Goal: Task Accomplishment & Management: Use online tool/utility

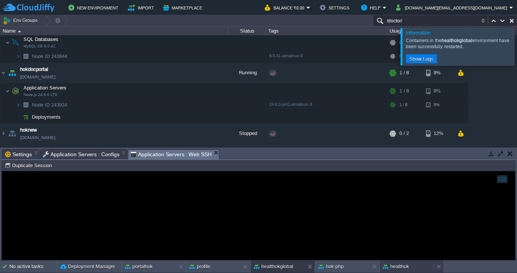
click at [393, 268] on button "healthok" at bounding box center [396, 267] width 26 height 8
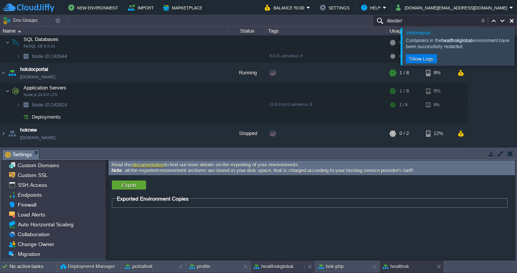
click at [267, 263] on button "healthokglobal" at bounding box center [273, 267] width 39 height 8
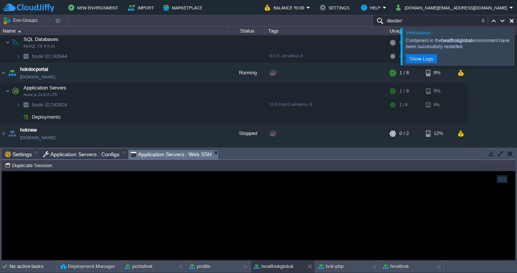
click at [106, 154] on span "Application Servers : Configs" at bounding box center [81, 154] width 77 height 9
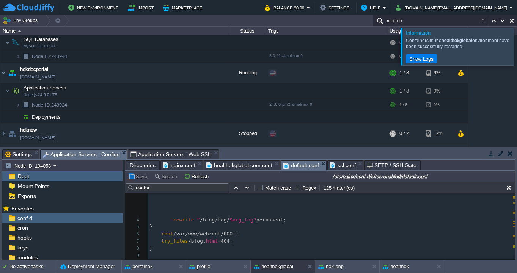
click at [295, 166] on span "default.conf" at bounding box center [301, 165] width 36 height 9
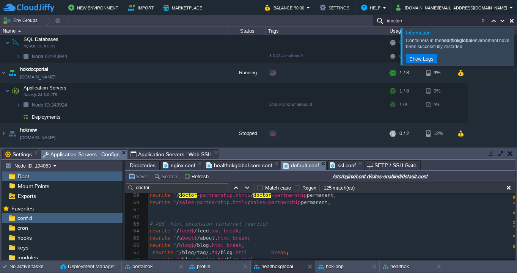
scroll to position [420, 0]
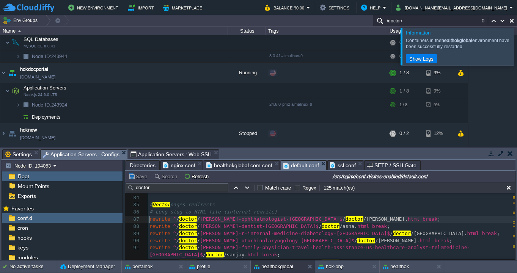
click at [149, 220] on pre "rewrite ^ / doctor / [PERSON_NAME]-ophthalmologist-[GEOGRAPHIC_DATA]$ / doctor …" at bounding box center [331, 219] width 367 height 7
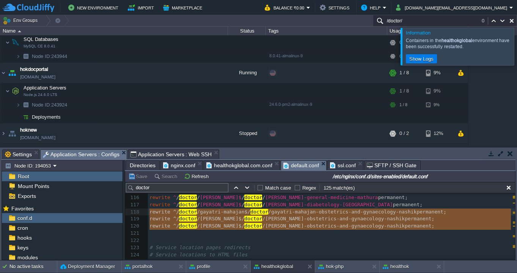
drag, startPoint x: 154, startPoint y: 234, endPoint x: 151, endPoint y: 215, distance: 18.5
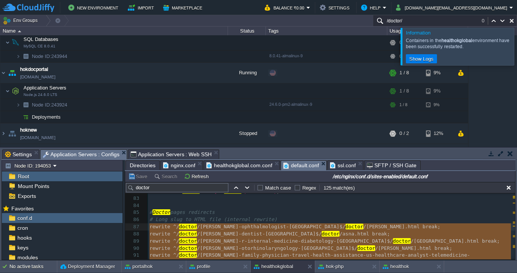
type textarea "-"
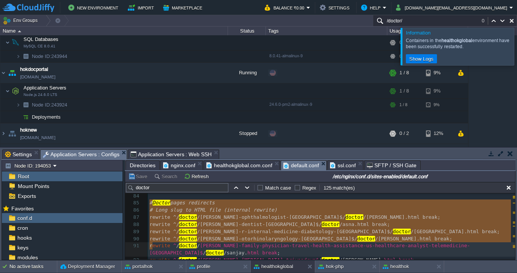
drag, startPoint x: 149, startPoint y: 204, endPoint x: 151, endPoint y: 250, distance: 46.3
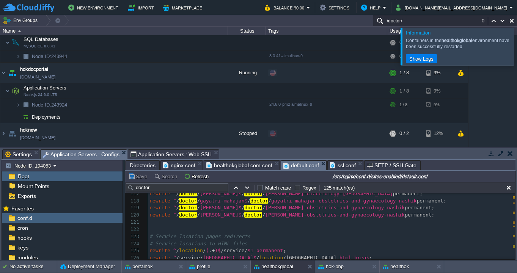
type textarea "-"
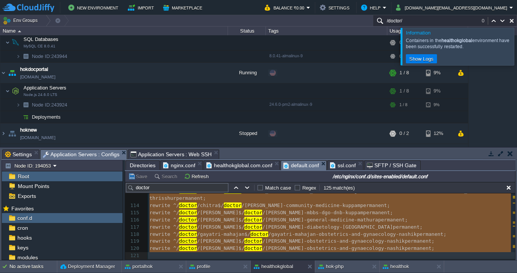
scroll to position [836, 0]
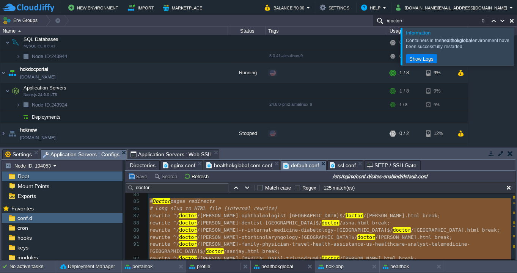
click at [201, 267] on button "profile" at bounding box center [199, 267] width 21 height 8
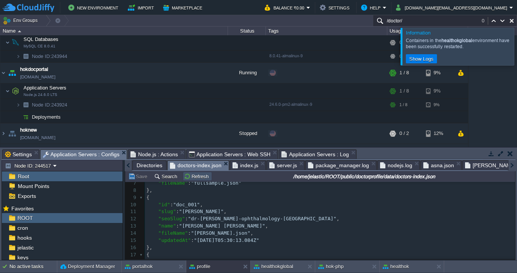
click at [191, 176] on button "Refresh" at bounding box center [197, 176] width 27 height 7
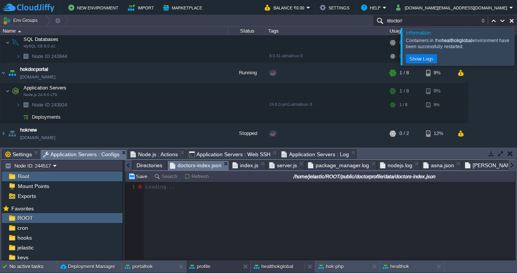
click at [281, 268] on button "healthokglobal" at bounding box center [273, 267] width 39 height 8
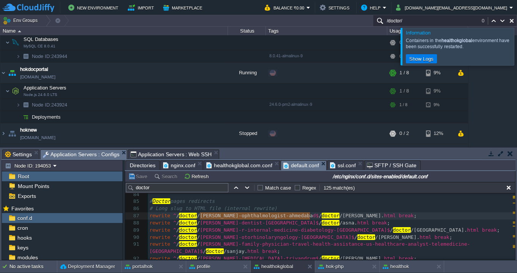
type textarea "[PERSON_NAME]-ophthalmologist-[GEOGRAPHIC_DATA]$"
drag, startPoint x: 201, startPoint y: 217, endPoint x: 313, endPoint y: 216, distance: 111.9
click at [208, 264] on button "profile" at bounding box center [199, 267] width 21 height 8
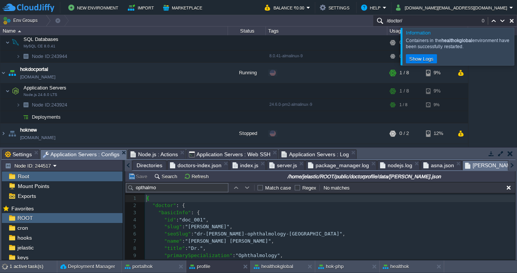
click at [469, 165] on span "[PERSON_NAME].json" at bounding box center [496, 165] width 62 height 9
click at [193, 177] on button "Refresh" at bounding box center [197, 176] width 27 height 7
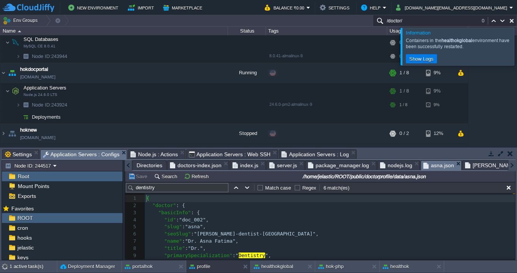
click at [432, 165] on span "asna.json" at bounding box center [438, 165] width 31 height 9
click at [198, 177] on button "Refresh" at bounding box center [197, 176] width 27 height 7
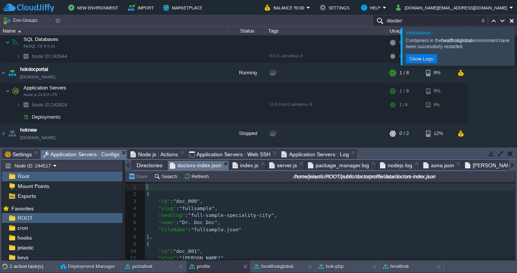
click at [199, 165] on span "doctors-index.json" at bounding box center [196, 165] width 52 height 9
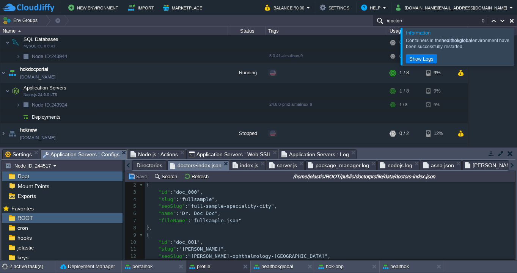
scroll to position [16, 0]
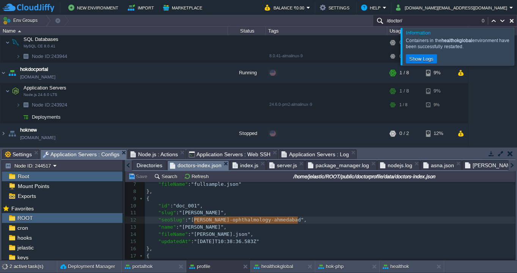
type textarea "[PERSON_NAME]-ophthalmology-[GEOGRAPHIC_DATA]"
drag, startPoint x: 193, startPoint y: 221, endPoint x: 300, endPoint y: 220, distance: 106.6
click at [135, 179] on button "Save" at bounding box center [138, 176] width 21 height 7
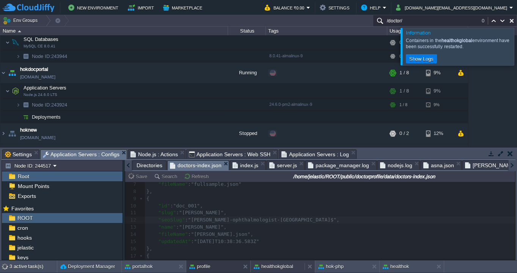
click at [285, 267] on button "healthokglobal" at bounding box center [273, 267] width 39 height 8
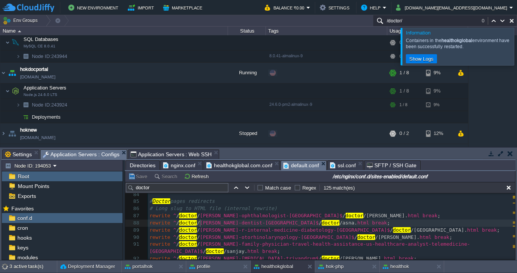
click at [199, 224] on div "x ​ 63 # Add .html extension (internal rewrite) 64 rewrite ^ / feed$ /feed. xml…" at bounding box center [331, 194] width 367 height 307
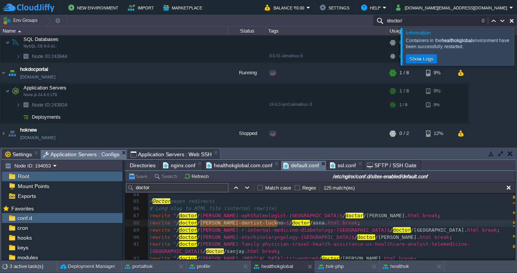
type textarea "[PERSON_NAME]-dentist-[GEOGRAPHIC_DATA]"
drag, startPoint x: 201, startPoint y: 224, endPoint x: 281, endPoint y: 224, distance: 80.4
click at [219, 267] on div "profile" at bounding box center [213, 267] width 54 height 12
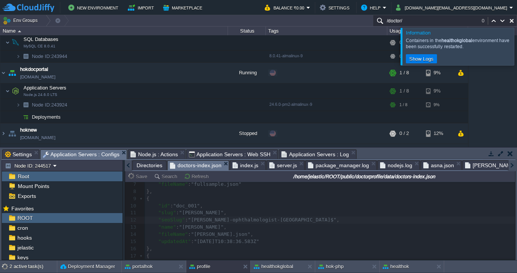
click at [433, 164] on span "asna.json" at bounding box center [438, 165] width 31 height 9
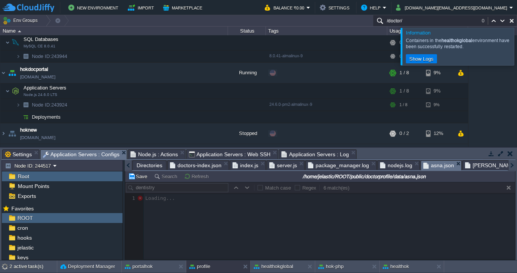
click at [469, 165] on span "[PERSON_NAME].json" at bounding box center [496, 165] width 62 height 9
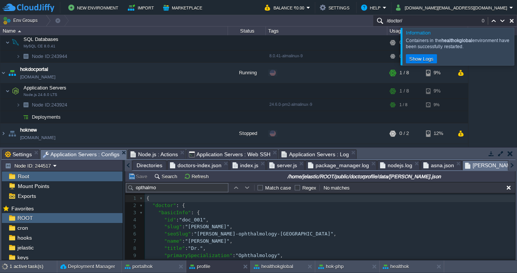
click at [208, 166] on span "doctors-index.json" at bounding box center [196, 165] width 52 height 9
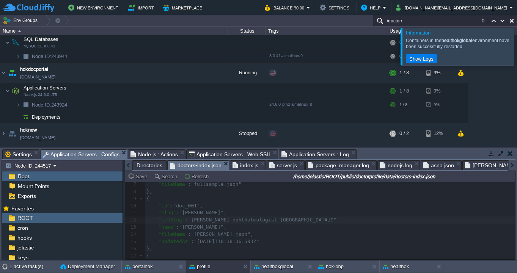
click at [223, 220] on div at bounding box center [320, 220] width 390 height 77
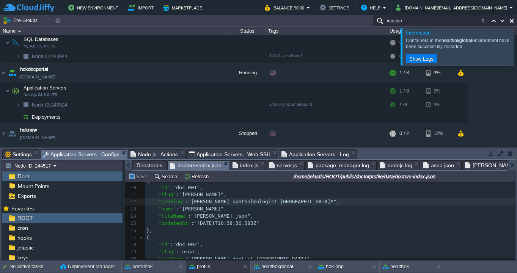
scroll to position [72, 0]
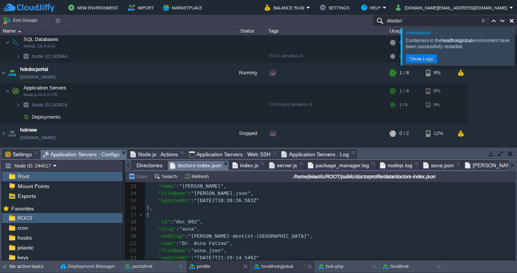
click at [287, 266] on button "healthokglobal" at bounding box center [273, 267] width 39 height 8
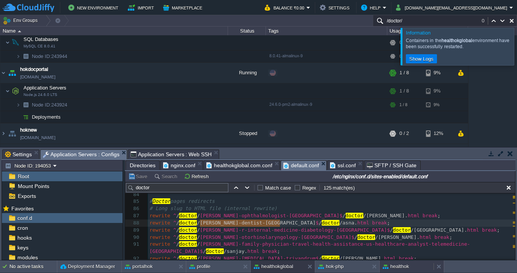
click at [402, 268] on button "healthok" at bounding box center [396, 267] width 26 height 8
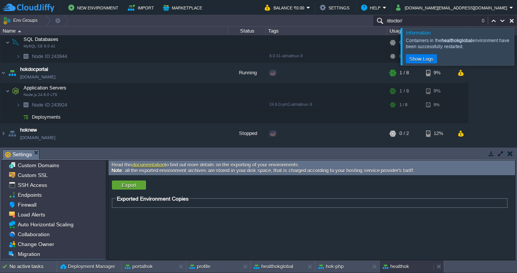
scroll to position [19, 0]
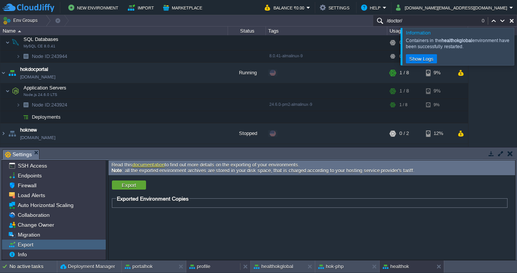
click at [205, 269] on button "profile" at bounding box center [199, 267] width 21 height 8
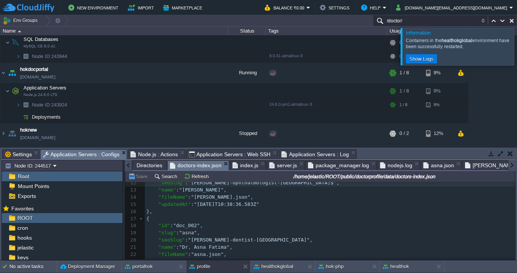
scroll to position [85, 0]
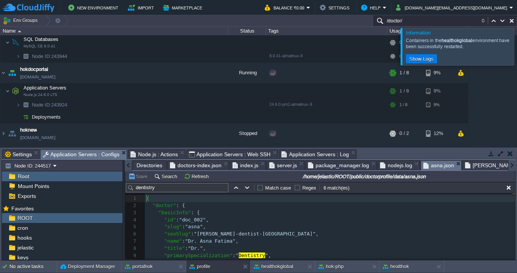
click at [432, 165] on span "asna.json" at bounding box center [438, 165] width 31 height 9
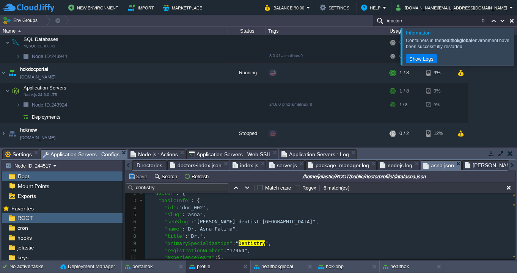
scroll to position [13, 0]
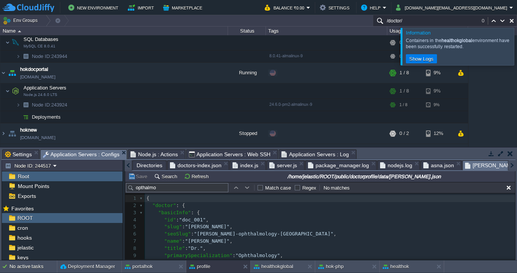
click at [472, 168] on span "[PERSON_NAME].json" at bounding box center [496, 165] width 62 height 9
click at [201, 165] on span "doctors-index.json" at bounding box center [196, 165] width 52 height 9
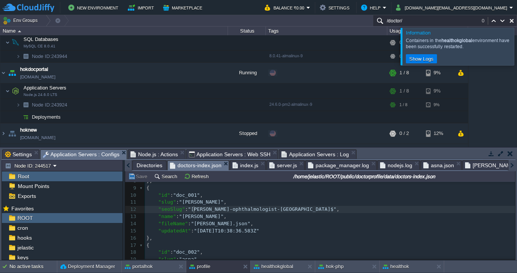
click at [195, 210] on div "xxxxxxxxxx 1 [ 2 { 3 "id" : "doc_000" , 4 "slug" : "fullsample" , 5 "seoSlug" :…" at bounding box center [330, 220] width 370 height 186
type textarea "[PERSON_NAME]-ophthalmologist-[GEOGRAPHIC_DATA]"
drag, startPoint x: 195, startPoint y: 210, endPoint x: 306, endPoint y: 210, distance: 111.5
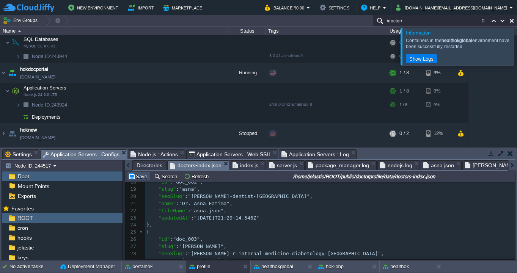
click at [140, 175] on button "Save" at bounding box center [138, 176] width 21 height 7
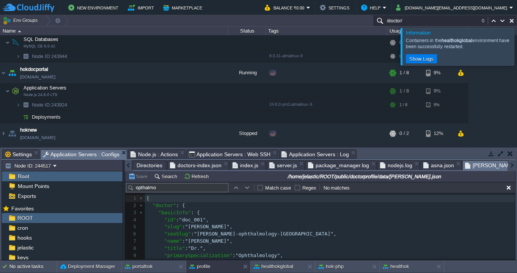
click at [476, 163] on span "[PERSON_NAME].json" at bounding box center [496, 165] width 62 height 9
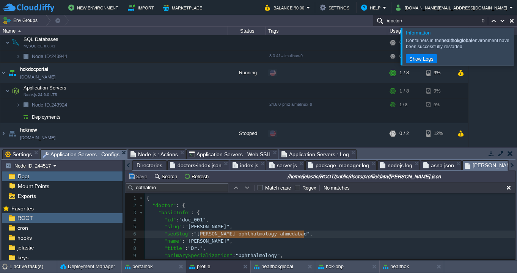
type textarea "[PERSON_NAME]-ophthalmology-[GEOGRAPHIC_DATA]"
drag, startPoint x: 200, startPoint y: 235, endPoint x: 297, endPoint y: 238, distance: 96.7
click at [142, 179] on button "Save" at bounding box center [138, 176] width 21 height 7
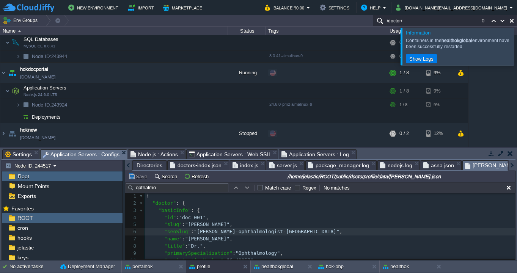
scroll to position [5, 0]
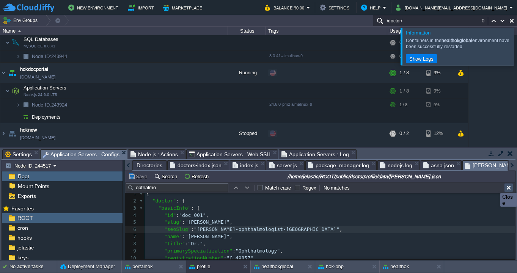
click at [508, 186] on button "button" at bounding box center [508, 187] width 7 height 7
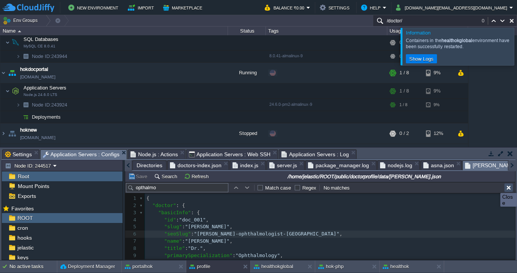
scroll to position [0, 0]
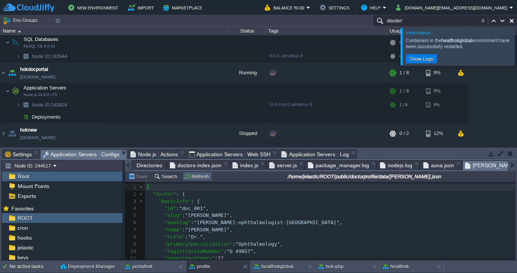
click at [206, 176] on button "Refresh" at bounding box center [197, 176] width 27 height 7
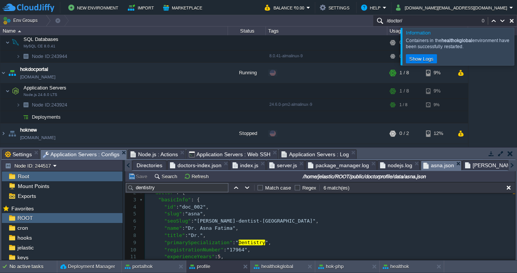
click at [433, 167] on span "asna.json" at bounding box center [438, 165] width 31 height 9
click at [193, 179] on button "Refresh" at bounding box center [197, 176] width 27 height 7
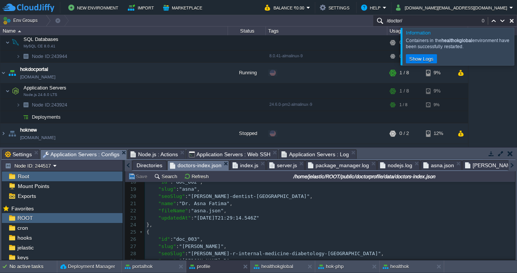
click at [200, 167] on span "doctors-index.json" at bounding box center [196, 165] width 52 height 9
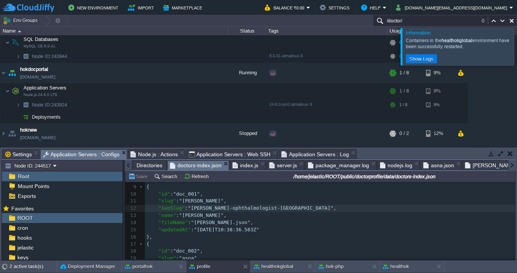
scroll to position [57, 0]
click at [196, 174] on button "Refresh" at bounding box center [197, 176] width 27 height 7
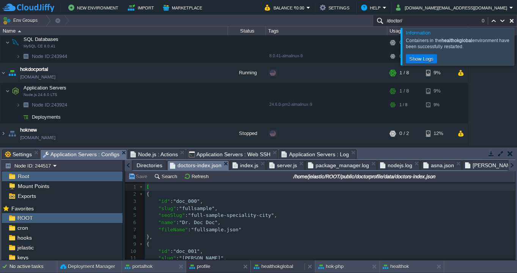
click at [275, 268] on button "healthokglobal" at bounding box center [273, 267] width 39 height 8
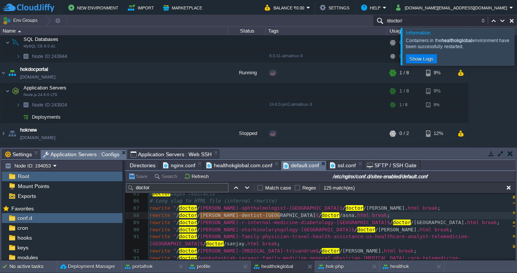
scroll to position [600, 0]
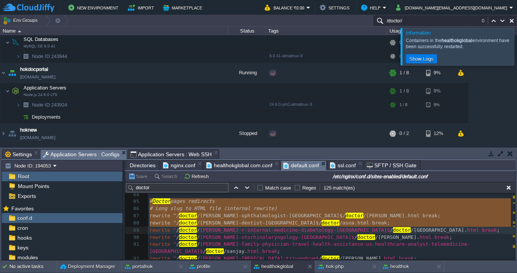
drag, startPoint x: 149, startPoint y: 203, endPoint x: 150, endPoint y: 242, distance: 38.7
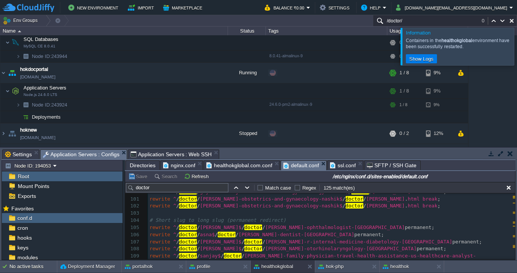
scroll to position [743, 0]
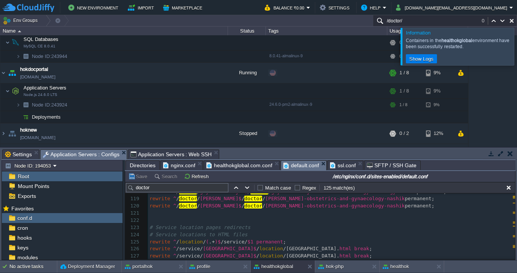
type textarea "-"
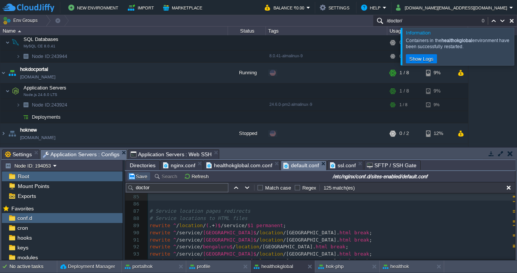
click at [143, 178] on button "Save" at bounding box center [138, 176] width 21 height 7
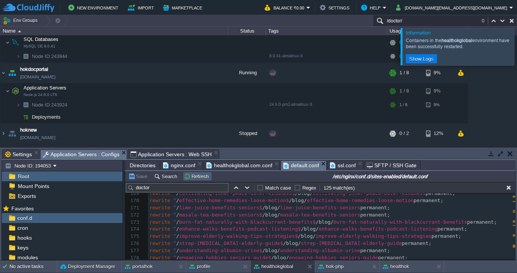
click at [193, 173] on td "Refresh" at bounding box center [197, 176] width 29 height 9
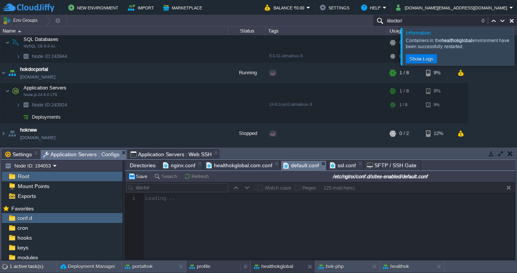
click at [214, 266] on div "profile" at bounding box center [213, 267] width 54 height 12
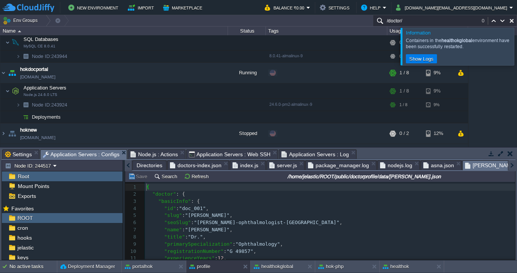
click at [477, 165] on span "[PERSON_NAME].json" at bounding box center [496, 165] width 62 height 9
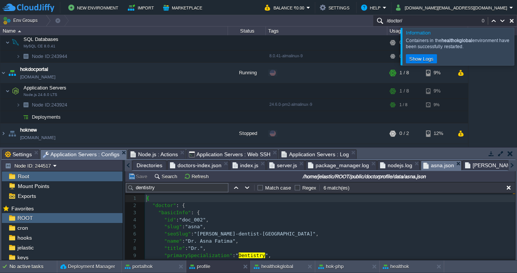
click at [426, 165] on span "asna.json" at bounding box center [438, 165] width 31 height 9
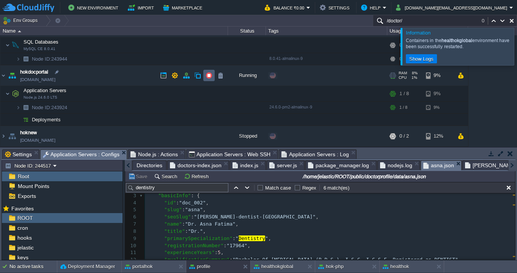
click at [211, 78] on button "button" at bounding box center [209, 75] width 7 height 7
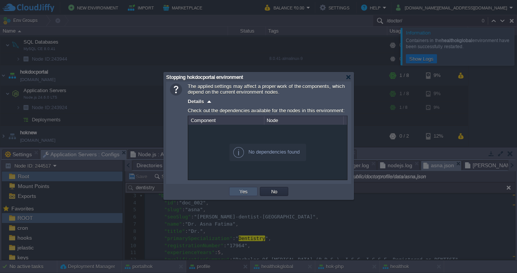
click at [242, 192] on button "Yes" at bounding box center [243, 191] width 13 height 7
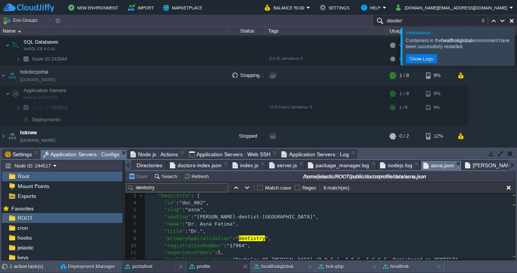
click at [146, 265] on button "portalhok" at bounding box center [139, 267] width 28 height 8
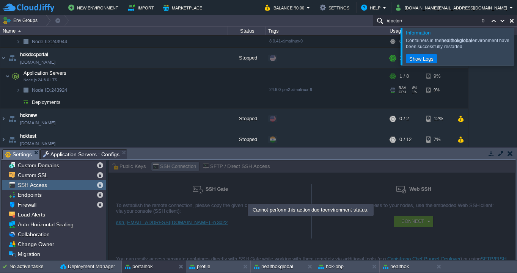
scroll to position [346, 0]
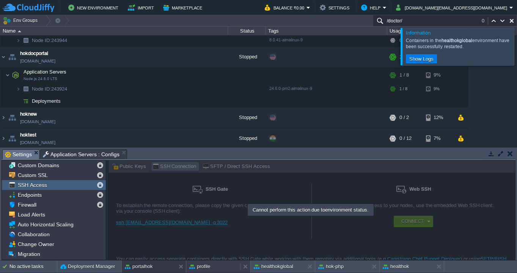
click at [215, 263] on div "profile" at bounding box center [213, 267] width 54 height 12
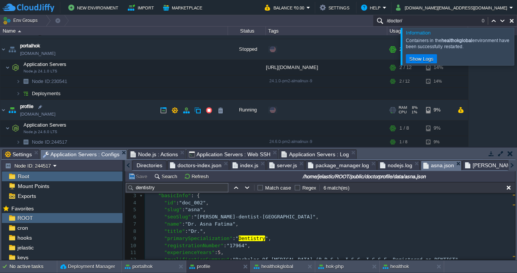
scroll to position [476, 0]
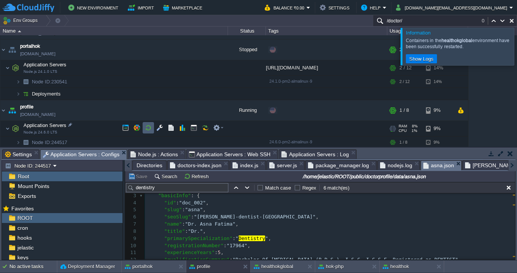
click at [152, 127] on td at bounding box center [148, 127] width 11 height 11
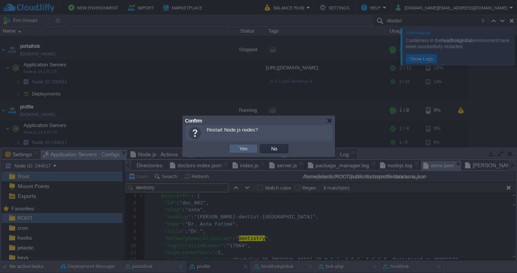
click at [252, 151] on td "Yes" at bounding box center [243, 148] width 28 height 9
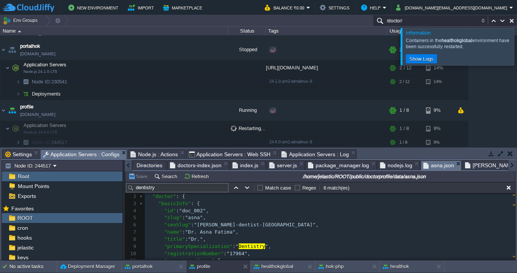
scroll to position [9, 0]
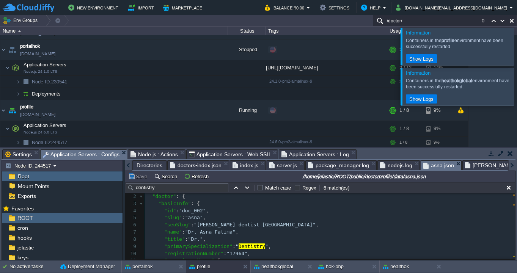
click at [199, 166] on span "doctors-index.json" at bounding box center [196, 165] width 52 height 9
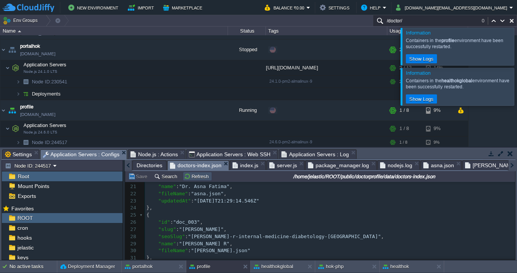
click at [195, 177] on button "Refresh" at bounding box center [197, 176] width 27 height 7
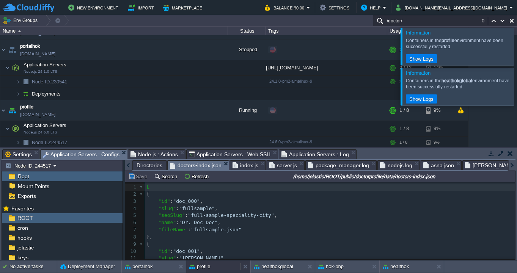
click at [209, 266] on button "profile" at bounding box center [199, 267] width 21 height 8
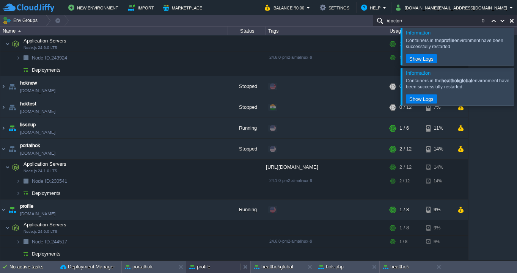
scroll to position [376, 0]
click at [209, 266] on button "profile" at bounding box center [199, 267] width 21 height 8
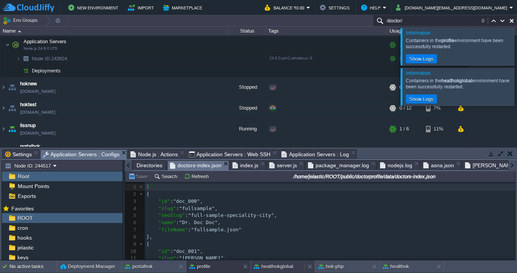
click at [276, 264] on button "healthokglobal" at bounding box center [273, 267] width 39 height 8
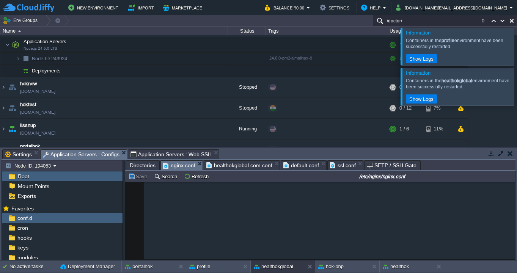
click at [179, 166] on span "nginx.conf" at bounding box center [179, 165] width 32 height 9
click at [245, 165] on span "healthokglobal.com.conf" at bounding box center [239, 165] width 66 height 9
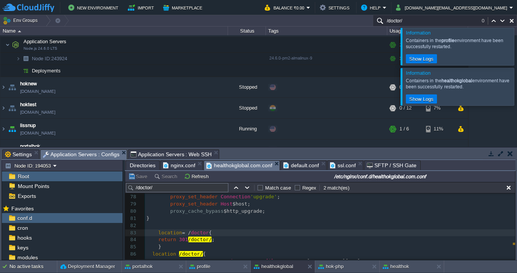
scroll to position [559, 0]
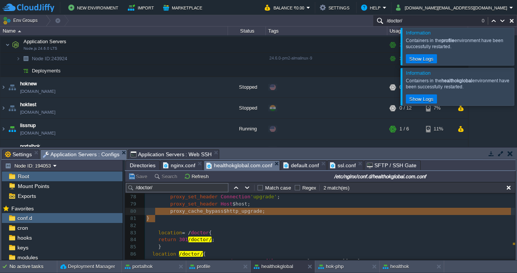
drag, startPoint x: 161, startPoint y: 221, endPoint x: 157, endPoint y: 214, distance: 8.5
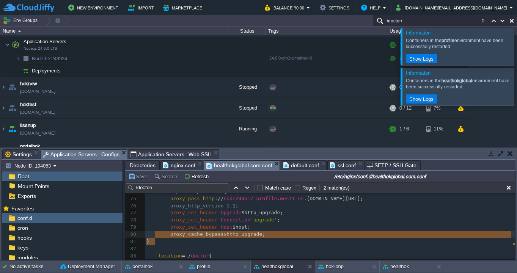
scroll to position [523, 0]
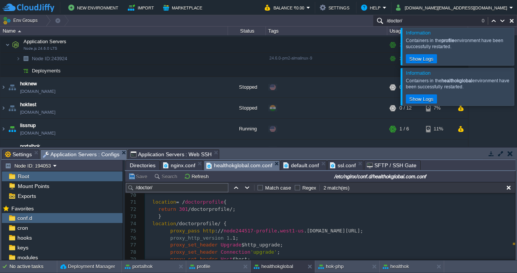
type textarea "location = /doctorprofile { return 301 /doctorprofile/; } location /doctorprofi…"
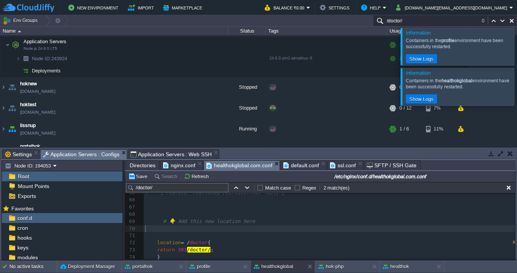
scroll to position [470, 0]
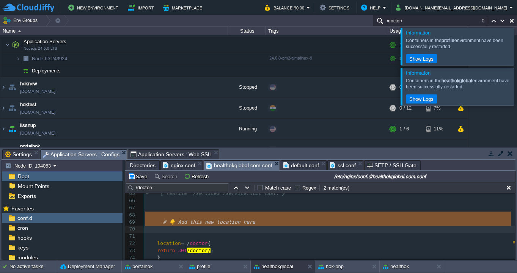
type textarea "# 👇 Add this new location here"
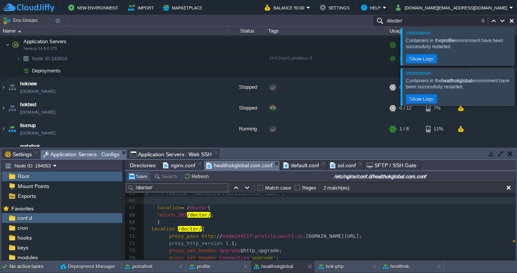
click at [140, 176] on button "Save" at bounding box center [138, 176] width 21 height 7
click at [196, 178] on button "Refresh" at bounding box center [197, 176] width 27 height 7
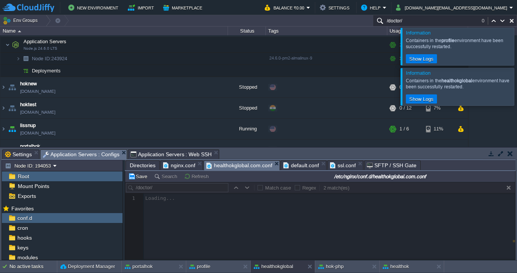
scroll to position [0, 0]
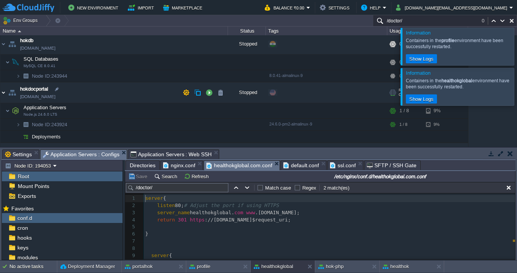
click at [5, 93] on img at bounding box center [3, 92] width 6 height 20
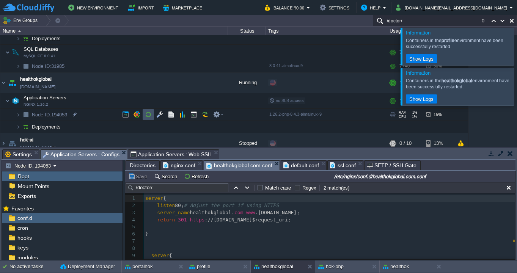
click at [151, 116] on button "button" at bounding box center [148, 114] width 7 height 7
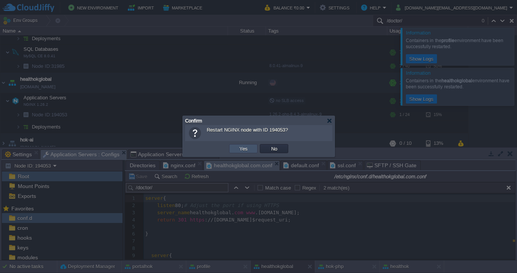
click at [242, 149] on button "Yes" at bounding box center [243, 148] width 13 height 7
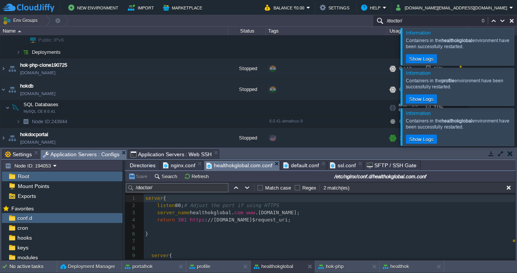
scroll to position [265, 0]
click at [210, 89] on button "button" at bounding box center [209, 89] width 7 height 7
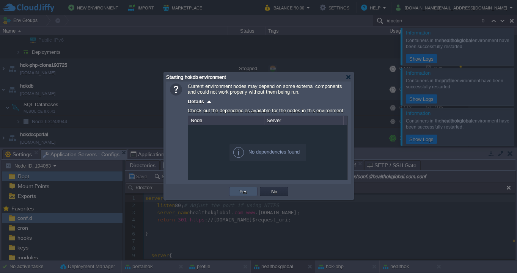
click at [244, 192] on button "Yes" at bounding box center [243, 191] width 13 height 7
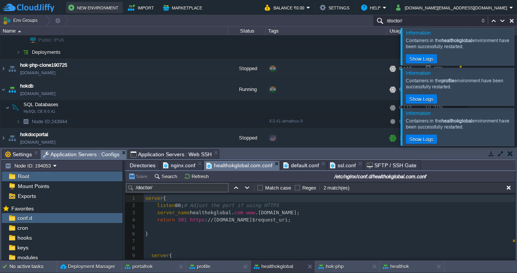
click at [87, 10] on button "New Environment" at bounding box center [94, 7] width 52 height 9
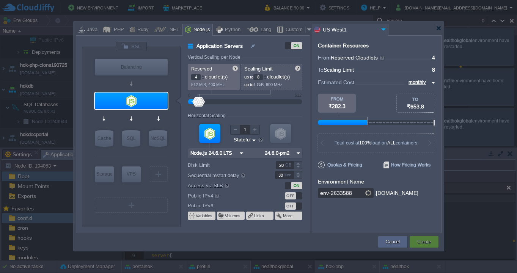
type input "Node.js 24.6.0 LTS"
click at [155, 115] on img at bounding box center [155, 115] width 6 height 8
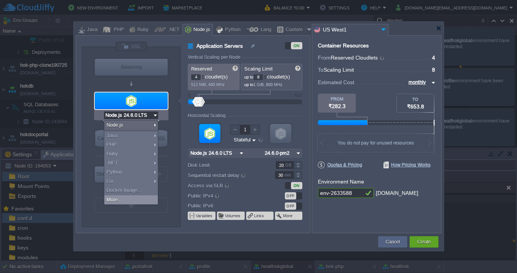
click at [118, 198] on div "More..." at bounding box center [130, 199] width 53 height 9
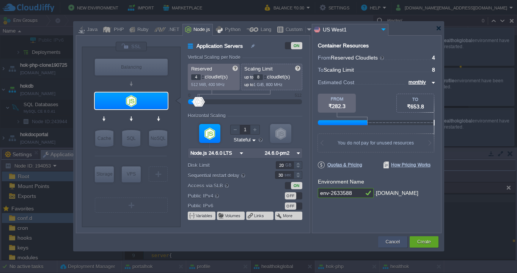
click at [390, 240] on button "Cancel" at bounding box center [393, 242] width 14 height 8
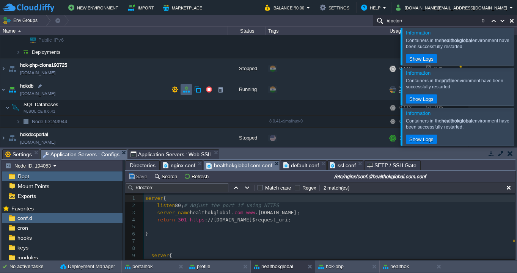
click at [188, 89] on button "button" at bounding box center [186, 89] width 7 height 7
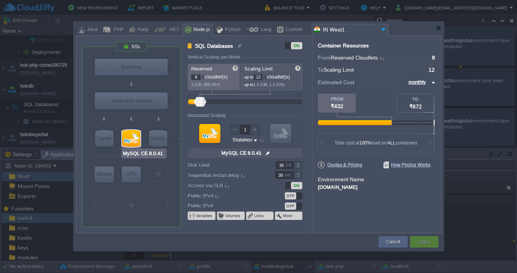
type input "Redis 7.2.4"
click at [393, 242] on button "Cancel" at bounding box center [393, 242] width 14 height 8
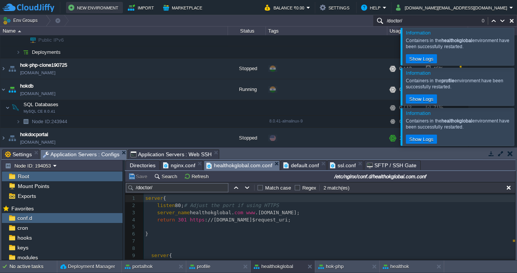
click at [108, 9] on button "New Environment" at bounding box center [94, 7] width 52 height 9
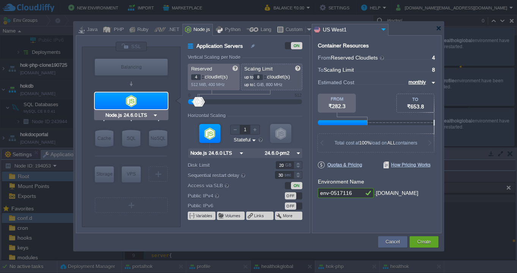
click at [137, 103] on div at bounding box center [131, 101] width 73 height 17
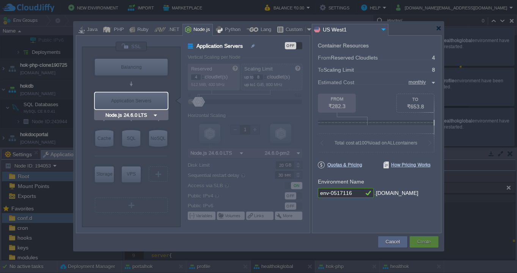
type input "MariaDB 12.0.2"
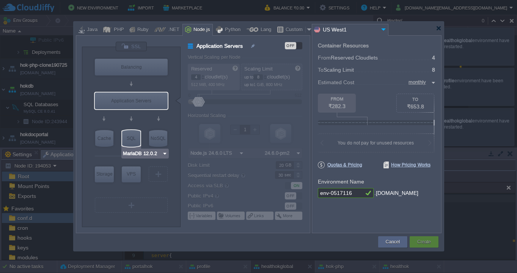
click at [131, 137] on div "SQL" at bounding box center [131, 138] width 18 height 17
type input "SQL Databases"
type input "6"
type input "MariaDB 12.0.2"
type input "12.0.2-almalin..."
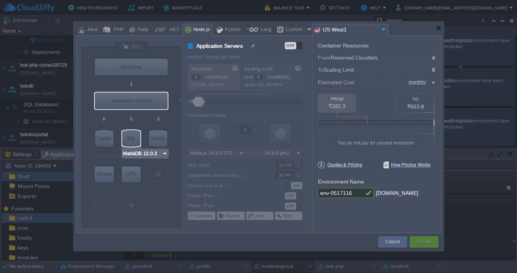
type input "Stateless"
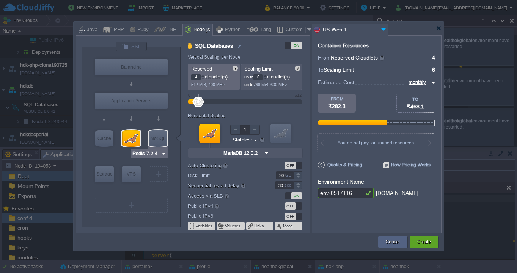
click at [163, 153] on img at bounding box center [164, 154] width 6 height 8
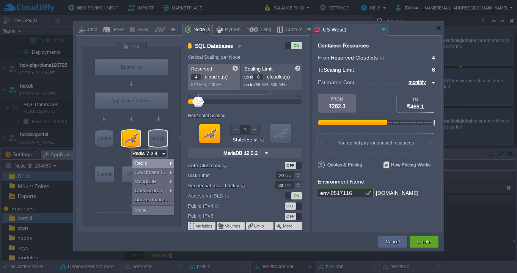
click at [164, 154] on img at bounding box center [164, 154] width 6 height 8
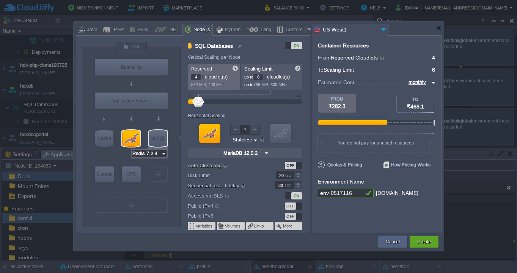
type input "MariaDB 12.0.2"
click at [132, 139] on div at bounding box center [131, 138] width 18 height 17
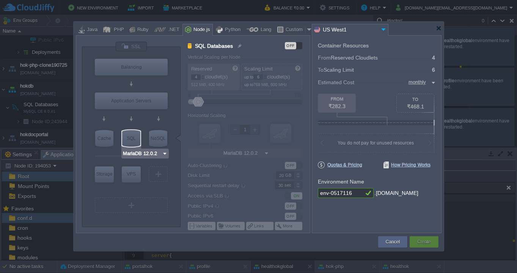
click at [165, 153] on img at bounding box center [165, 154] width 6 height 8
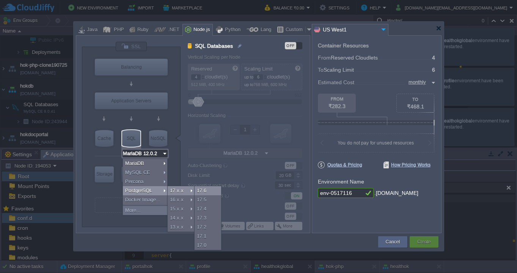
click at [201, 191] on div "17.6" at bounding box center [208, 190] width 27 height 9
type input "3"
type input "PostgreSQL 17.6"
type input "17.6-almalinux-9"
type input "PostgreSQL 17.6"
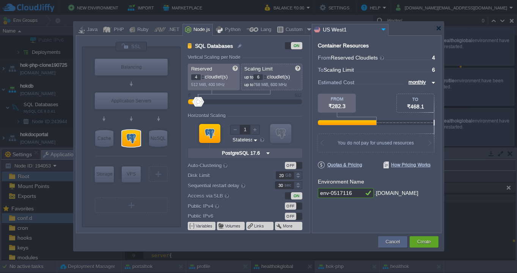
click at [203, 75] on div at bounding box center [203, 75] width 4 height 3
type input "6"
type input "7"
click at [203, 75] on div at bounding box center [203, 75] width 4 height 3
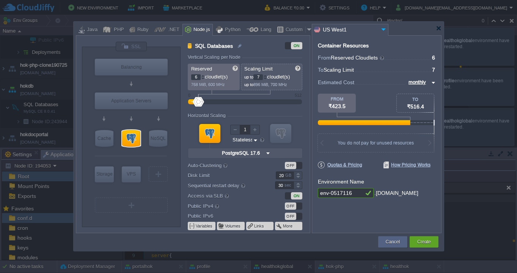
type input "7"
type input "8"
click at [203, 75] on div at bounding box center [203, 75] width 4 height 3
type input "8"
click at [203, 75] on div at bounding box center [203, 75] width 4 height 3
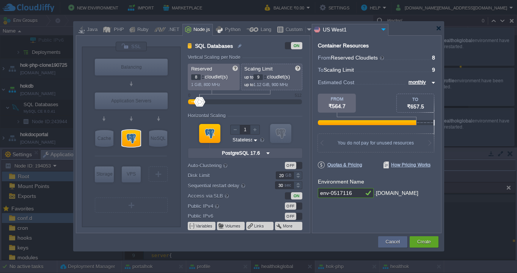
click at [266, 77] on div at bounding box center [265, 77] width 3 height 0
click at [266, 75] on div at bounding box center [265, 75] width 4 height 3
type input "12"
click at [266, 75] on div at bounding box center [265, 75] width 4 height 3
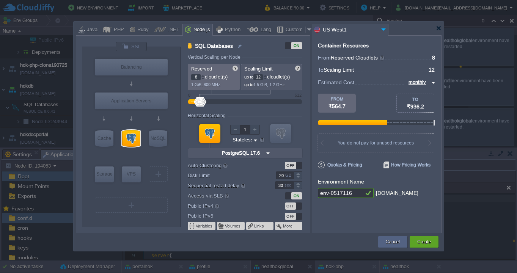
click at [353, 193] on input "env-0517116" at bounding box center [341, 193] width 46 height 10
type input "hokportaldb"
click at [383, 28] on img at bounding box center [383, 29] width 9 height 10
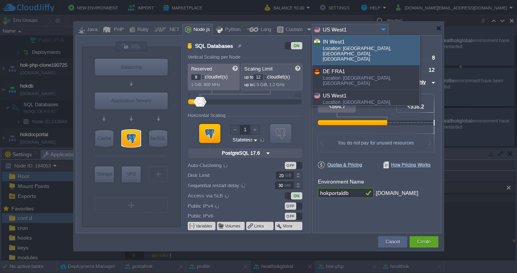
click at [349, 43] on div "IN West1" at bounding box center [371, 41] width 96 height 9
type input "IN West1"
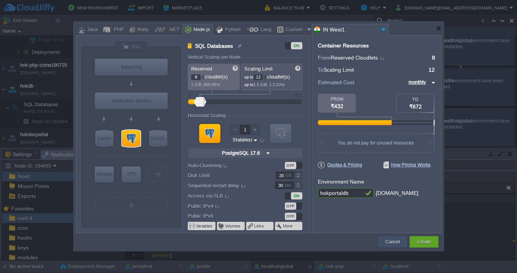
click at [391, 242] on button "Cancel" at bounding box center [393, 242] width 14 height 8
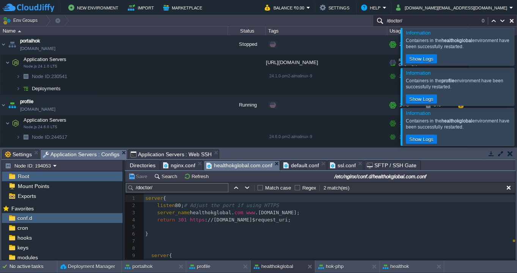
scroll to position [450, 0]
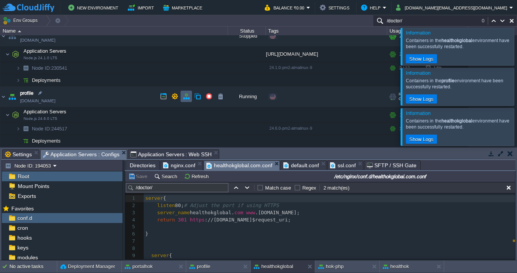
click at [186, 100] on td at bounding box center [186, 96] width 11 height 11
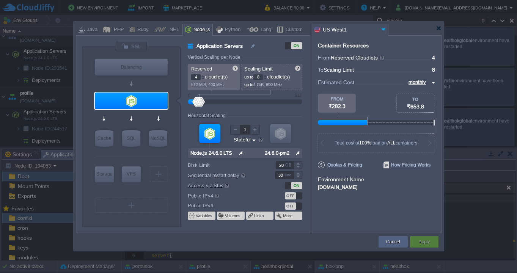
click at [383, 28] on img at bounding box center [383, 29] width 9 height 10
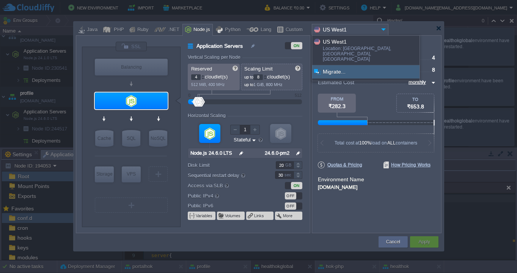
click at [331, 65] on div "Migrate..." at bounding box center [365, 71] width 107 height 13
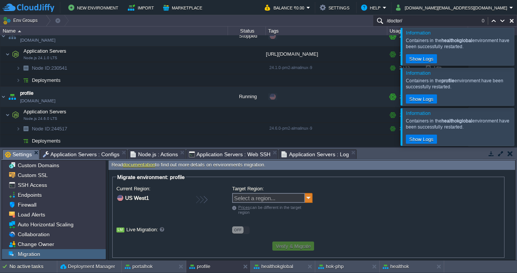
click at [311, 198] on img at bounding box center [309, 198] width 8 height 10
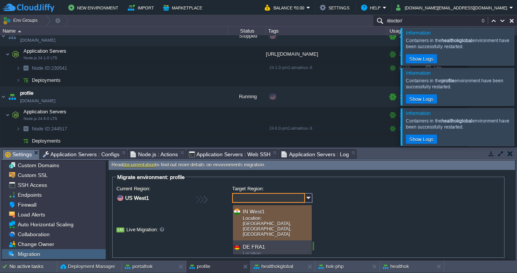
click at [265, 216] on div "Location: [GEOGRAPHIC_DATA], [GEOGRAPHIC_DATA], [GEOGRAPHIC_DATA]" at bounding box center [277, 227] width 68 height 23
type input "IN West1"
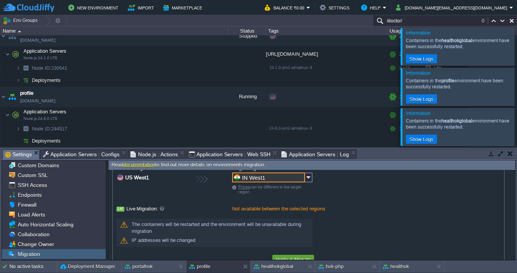
scroll to position [40, 0]
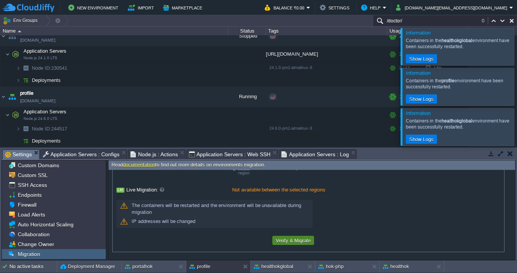
click at [294, 241] on button "Verify & Migrate" at bounding box center [292, 240] width 39 height 7
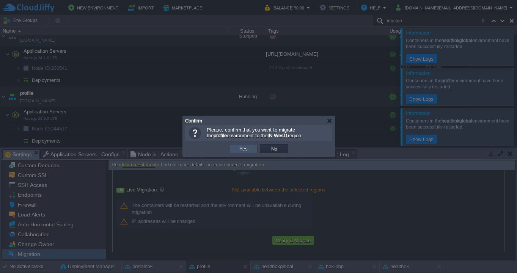
click at [242, 148] on button "Yes" at bounding box center [243, 148] width 13 height 7
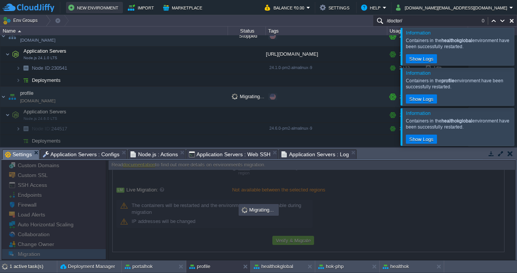
click at [107, 8] on button "New Environment" at bounding box center [94, 7] width 52 height 9
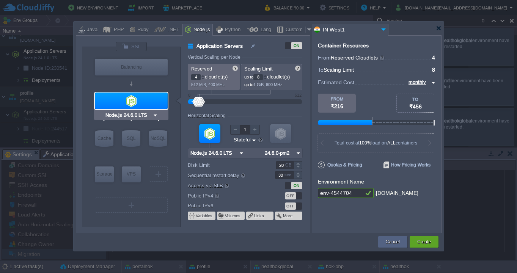
click at [129, 101] on div at bounding box center [131, 101] width 73 height 17
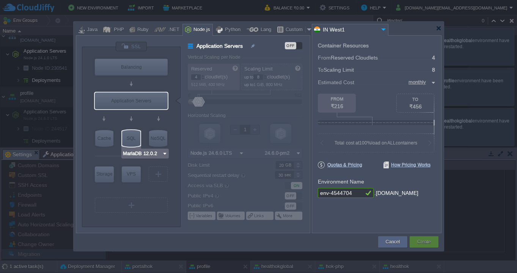
click at [165, 154] on img at bounding box center [165, 154] width 6 height 8
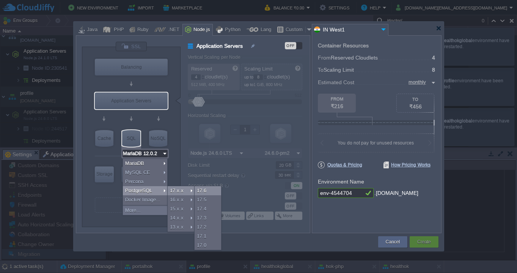
click at [206, 190] on div "17.6" at bounding box center [208, 190] width 27 height 9
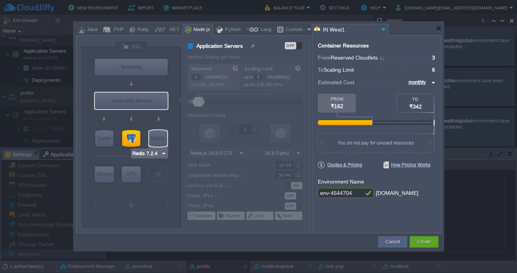
type input "PostgreSQL 17.6"
click at [130, 137] on div at bounding box center [131, 138] width 18 height 17
type input "SQL Databases"
type input "3"
type input "6"
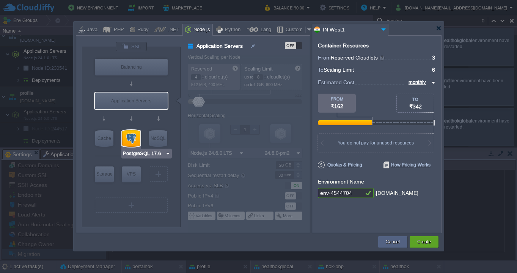
type input "PostgreSQL 17.6"
type input "17.6-almalinux-9"
type input "Stateless"
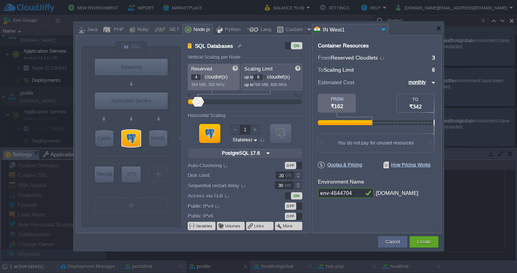
click at [204, 76] on div at bounding box center [203, 75] width 4 height 3
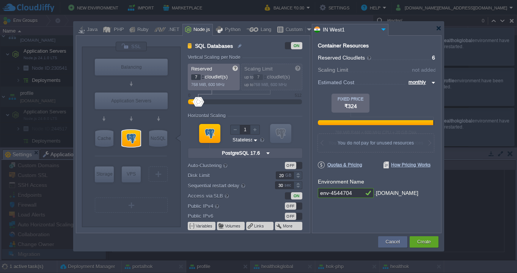
click at [204, 76] on div at bounding box center [203, 75] width 4 height 3
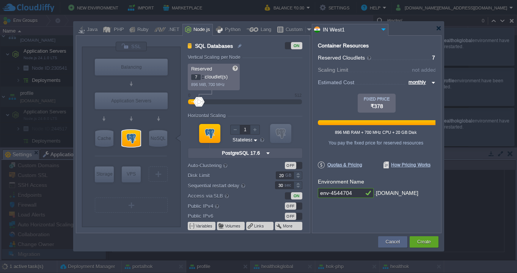
type input "8"
click at [204, 76] on div at bounding box center [203, 75] width 4 height 3
type input "9"
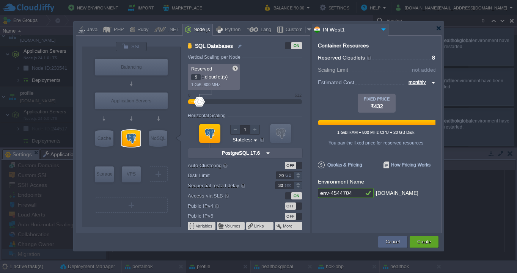
click at [204, 76] on div at bounding box center [203, 75] width 4 height 3
type input "8"
click at [203, 79] on div at bounding box center [203, 78] width 4 height 3
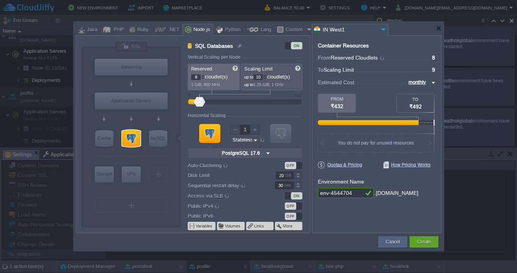
click at [267, 75] on div at bounding box center [265, 75] width 4 height 3
type input "12"
click at [267, 75] on div at bounding box center [265, 75] width 4 height 3
click at [288, 197] on div "ON" at bounding box center [293, 195] width 17 height 7
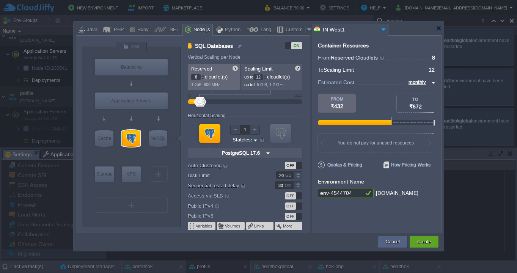
click at [356, 192] on input "env-4544704" at bounding box center [341, 193] width 46 height 10
type input "hokportaldb"
click at [424, 241] on button "Create" at bounding box center [424, 242] width 14 height 8
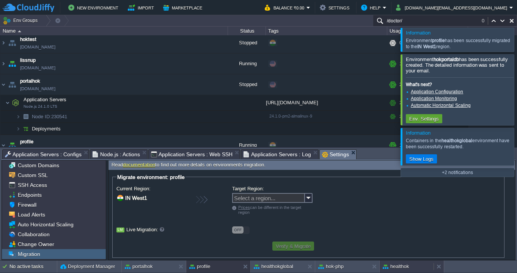
click at [398, 268] on button "healthok" at bounding box center [396, 267] width 26 height 8
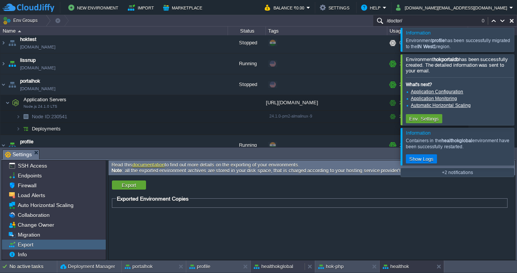
click at [286, 265] on button "healthokglobal" at bounding box center [273, 267] width 39 height 8
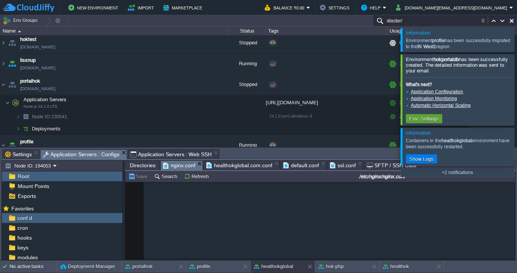
click at [181, 166] on span "nginx.conf" at bounding box center [179, 165] width 32 height 9
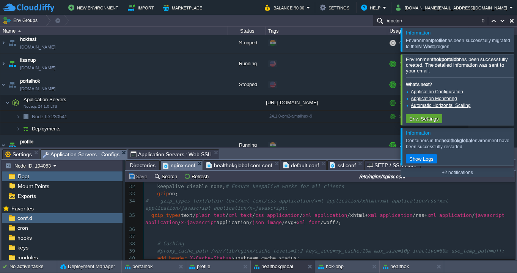
scroll to position [215, 0]
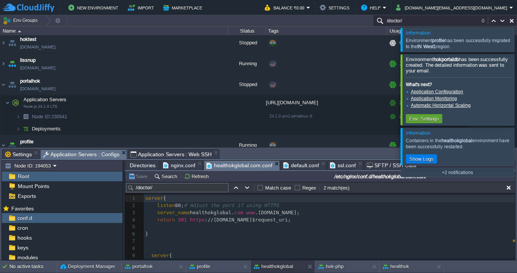
click at [236, 168] on span "healthokglobal.com.conf" at bounding box center [239, 165] width 66 height 9
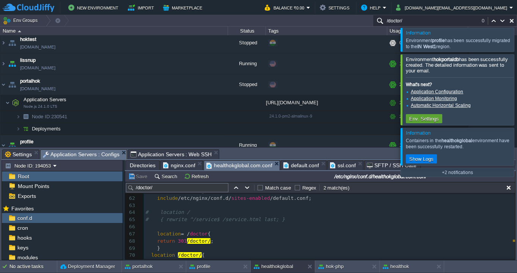
click at [243, 165] on span "healthokglobal.com.conf" at bounding box center [239, 165] width 66 height 9
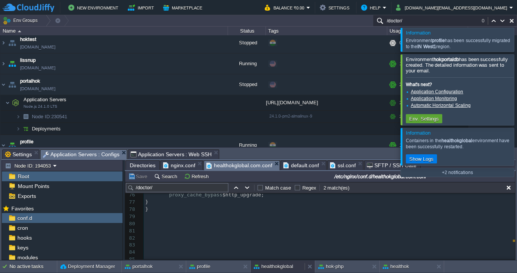
click at [269, 268] on button "healthokglobal" at bounding box center [273, 267] width 39 height 8
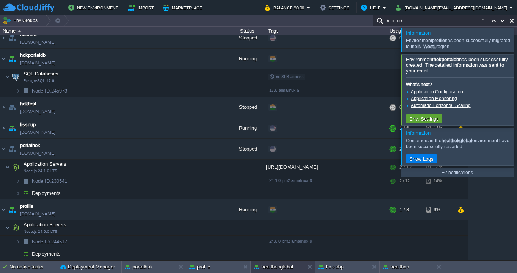
click at [275, 265] on button "healthokglobal" at bounding box center [273, 267] width 39 height 8
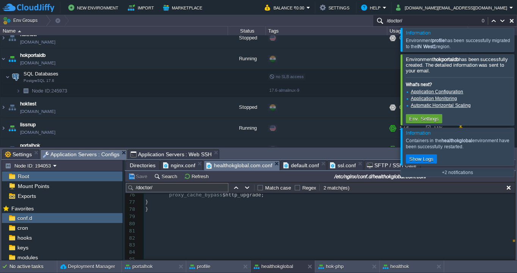
click at [253, 166] on span "healthokglobal.com.conf" at bounding box center [239, 165] width 66 height 9
click at [234, 219] on pre "​" at bounding box center [329, 216] width 371 height 7
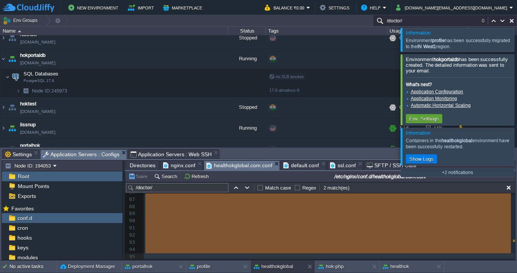
type textarea "-"
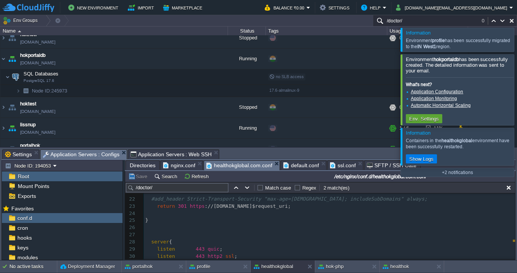
scroll to position [0, 0]
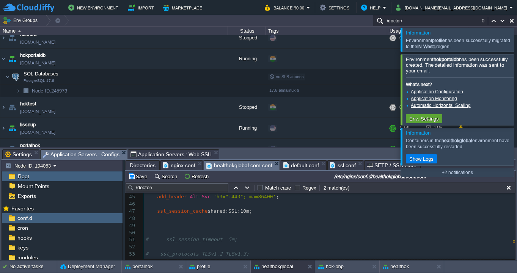
scroll to position [330, 0]
click at [207, 227] on pre "# location /" at bounding box center [329, 226] width 371 height 7
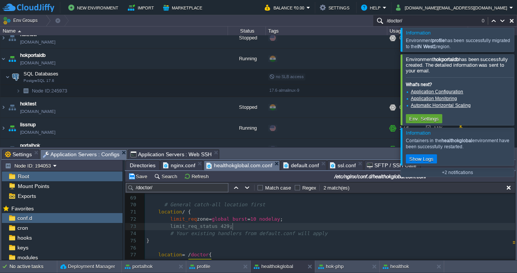
click at [274, 224] on pre "limit_req_status 429 ;" at bounding box center [330, 226] width 370 height 7
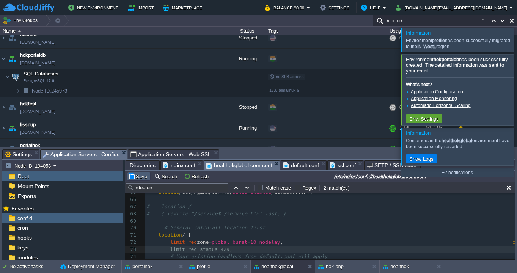
click at [140, 176] on button "Save" at bounding box center [138, 176] width 21 height 7
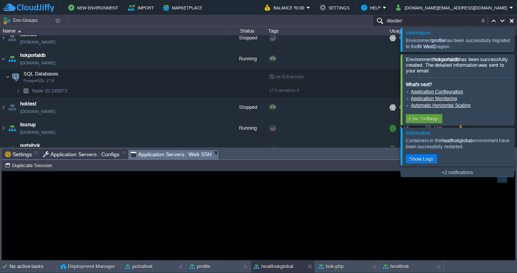
click at [206, 153] on span "Application Servers : Web SSH" at bounding box center [171, 154] width 82 height 9
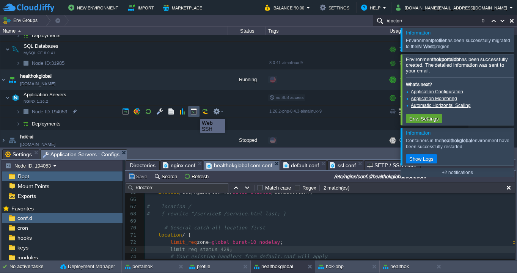
click at [193, 112] on button "button" at bounding box center [193, 111] width 7 height 7
click at [84, 153] on span "Application Servers : Configs" at bounding box center [81, 154] width 77 height 9
type input "#000000"
click at [159, 153] on span "Application Servers : Web SSH" at bounding box center [171, 154] width 82 height 9
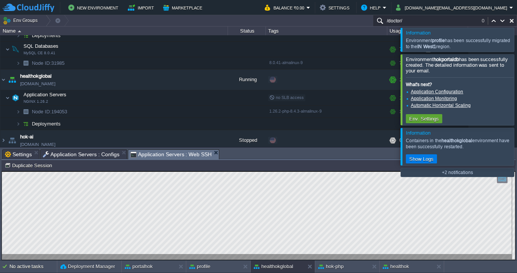
click at [2, 171] on html "Copy: Cmd + C Paste: Cmd + V Settings: Ctrl + Shift + Alt 0" at bounding box center [258, 171] width 513 height 0
type textarea "nginx: [emerg] duplicate location "/" in /etc/nginx/conf.d/healthokglobal.com.c…"
click at [280, 266] on button "healthokglobal" at bounding box center [273, 267] width 39 height 8
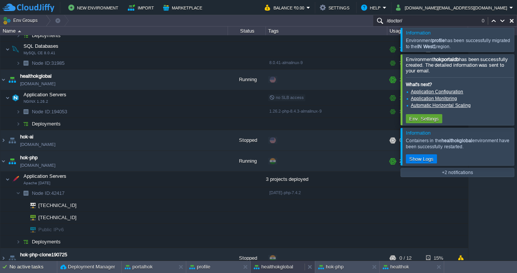
click at [280, 266] on button "healthokglobal" at bounding box center [273, 267] width 39 height 8
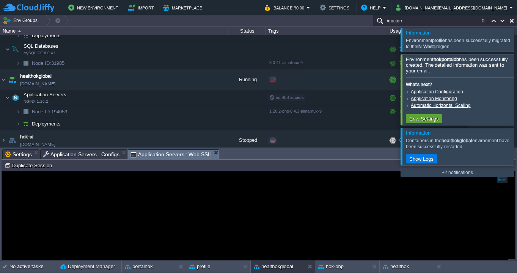
click at [94, 156] on span "Application Servers : Configs" at bounding box center [81, 154] width 77 height 9
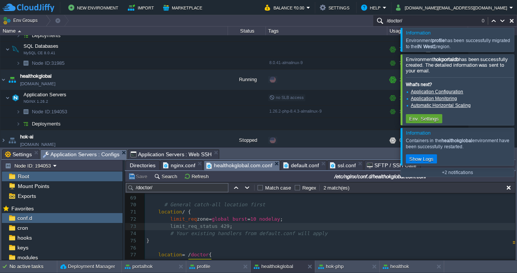
scroll to position [495, 0]
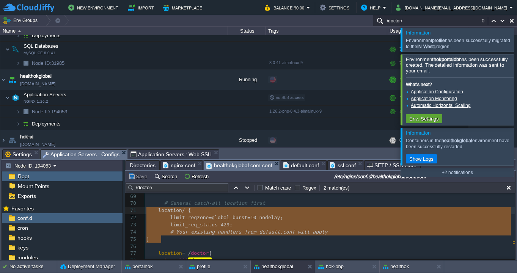
type textarea "# General catch-all location first location / { limit_req zone=global burst=10 …"
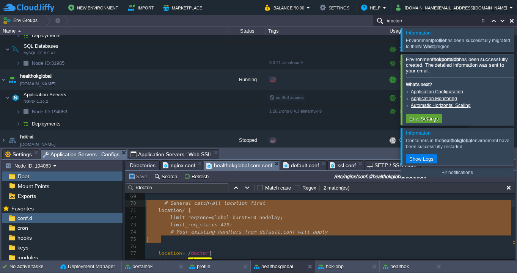
drag, startPoint x: 166, startPoint y: 239, endPoint x: 145, endPoint y: 207, distance: 38.3
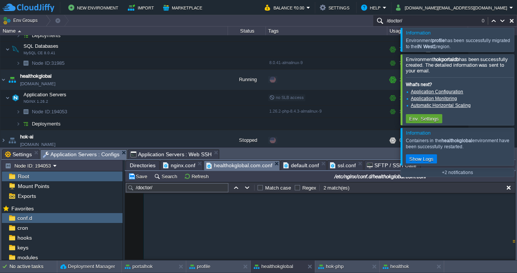
scroll to position [0, 0]
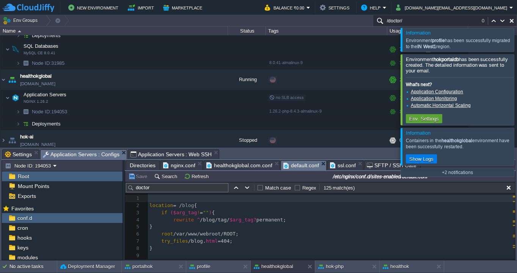
click at [307, 166] on span "default.conf" at bounding box center [301, 165] width 36 height 9
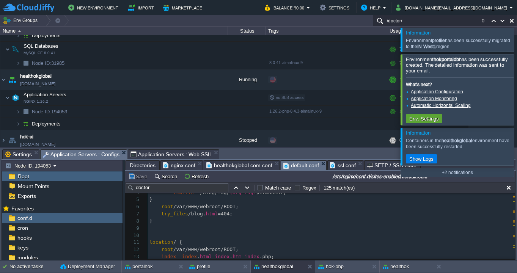
scroll to position [50, 0]
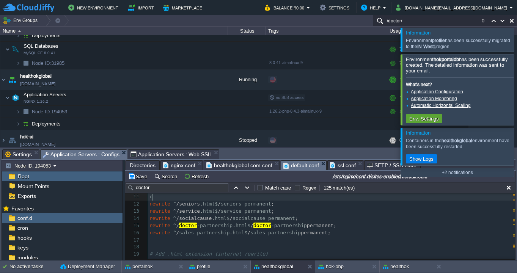
type textarea "-"
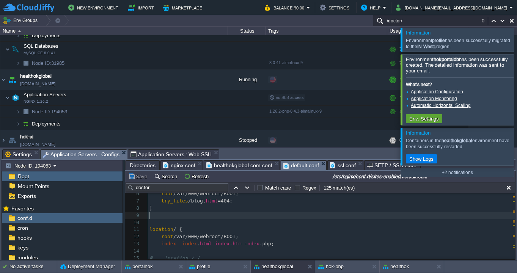
click at [206, 218] on pre "​" at bounding box center [331, 215] width 367 height 7
click at [201, 179] on button "Refresh" at bounding box center [197, 176] width 27 height 7
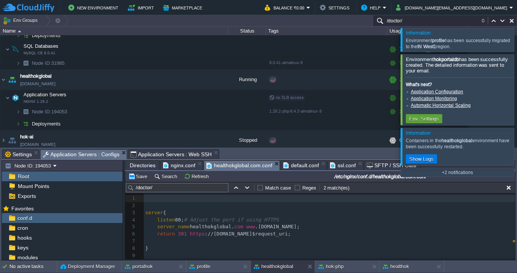
click at [242, 166] on span "healthokglobal.com.conf" at bounding box center [239, 165] width 66 height 9
click at [194, 178] on button "Refresh" at bounding box center [197, 176] width 27 height 7
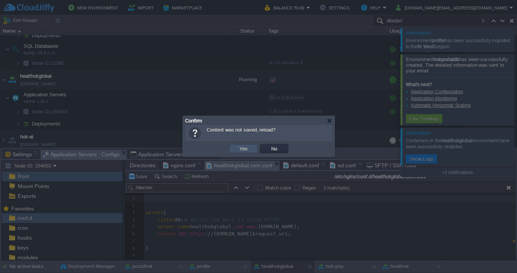
click at [243, 150] on button "Yes" at bounding box center [243, 148] width 13 height 7
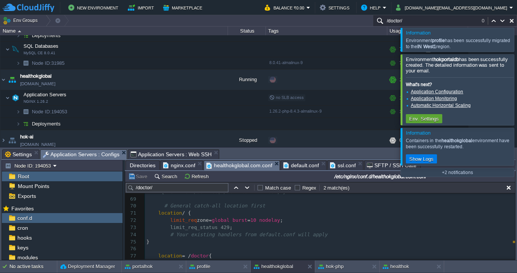
click at [306, 168] on span "default.conf" at bounding box center [301, 165] width 36 height 9
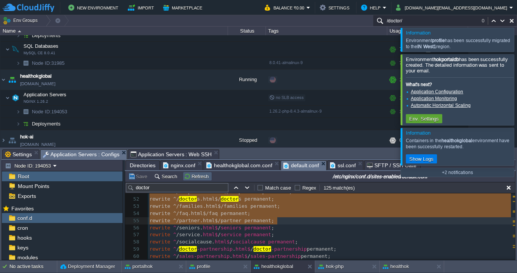
type textarea "-"
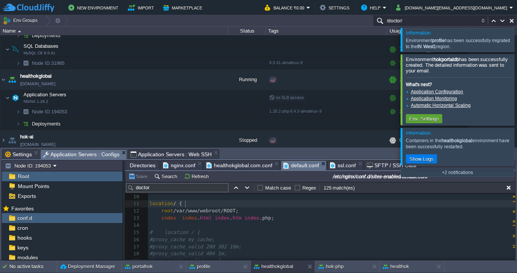
click at [202, 206] on pre "location / {" at bounding box center [331, 203] width 367 height 7
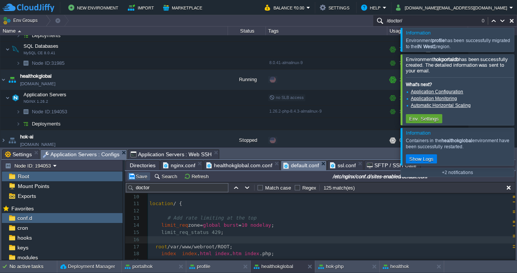
click at [141, 179] on button "Save" at bounding box center [138, 176] width 21 height 7
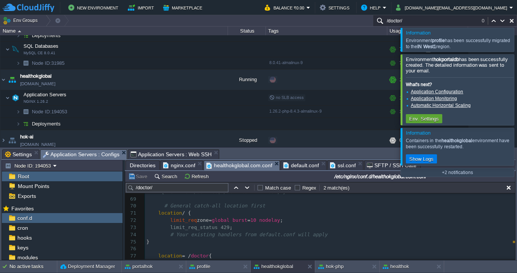
click at [237, 164] on span "healthokglobal.com.conf" at bounding box center [239, 165] width 66 height 9
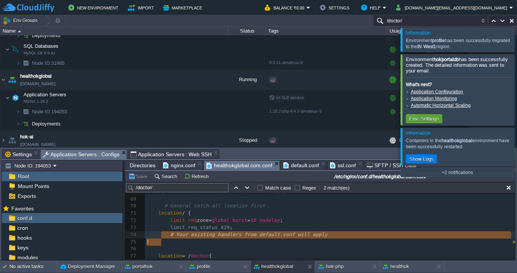
type textarea "# General catch-all location first location / { limit_req zone=global burst=10 …"
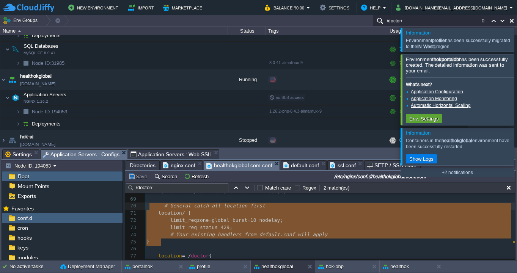
drag, startPoint x: 164, startPoint y: 241, endPoint x: 149, endPoint y: 209, distance: 35.0
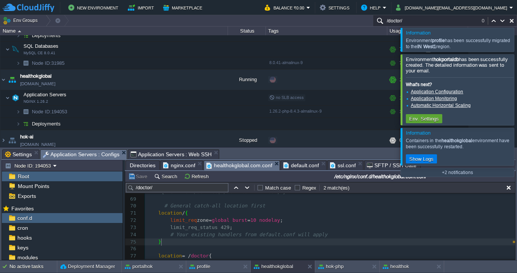
type textarea "# General catch-all location first location / { limit_req zone=global burst=10 …"
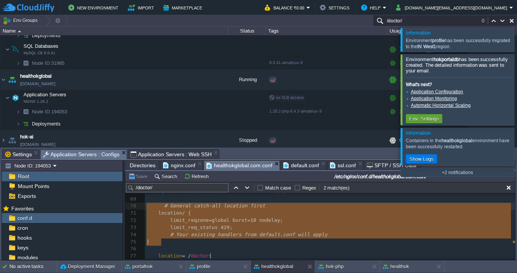
drag, startPoint x: 165, startPoint y: 242, endPoint x: 141, endPoint y: 209, distance: 40.3
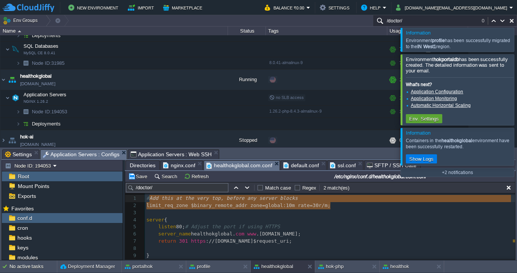
type textarea "# Add this at the very top, before any server blocks limit_req_zone $binary_rem…"
drag, startPoint x: 336, startPoint y: 207, endPoint x: 147, endPoint y: 199, distance: 189.0
click at [141, 179] on button "Save" at bounding box center [138, 176] width 21 height 7
click at [188, 224] on pre "listen 80; # Adjust the port if using HTTPS" at bounding box center [330, 226] width 370 height 7
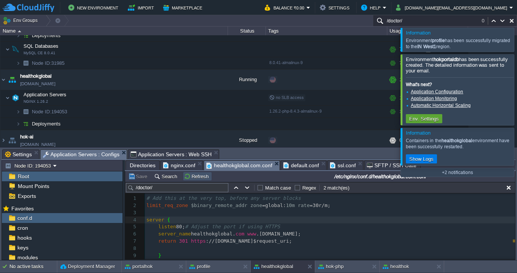
click at [196, 179] on button "Refresh" at bounding box center [197, 176] width 27 height 7
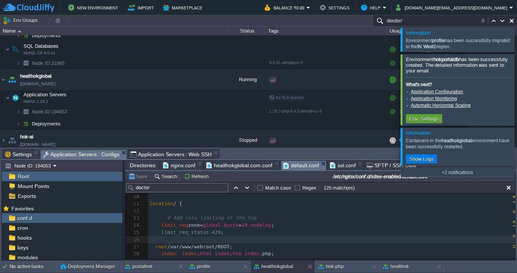
click at [303, 166] on span "default.conf" at bounding box center [301, 165] width 36 height 9
click at [200, 177] on button "Refresh" at bounding box center [197, 176] width 27 height 7
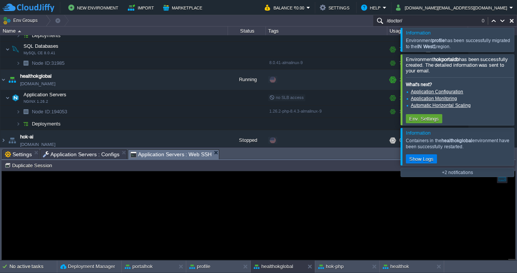
click at [182, 155] on span "Application Servers : Web SSH" at bounding box center [171, 154] width 82 height 9
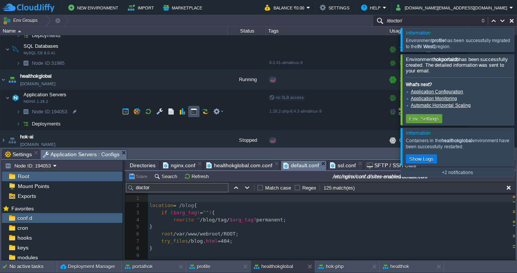
click at [193, 111] on button "button" at bounding box center [193, 111] width 7 height 7
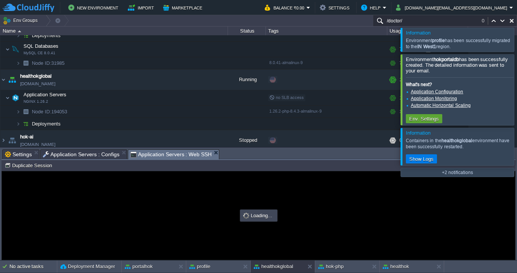
type input "#000000"
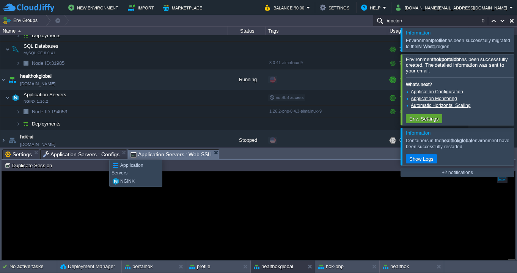
click at [104, 153] on span "Application Servers : Configs" at bounding box center [81, 154] width 77 height 9
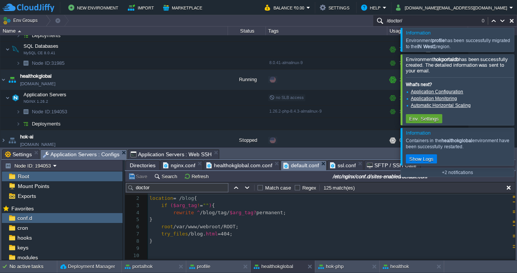
scroll to position [2, 0]
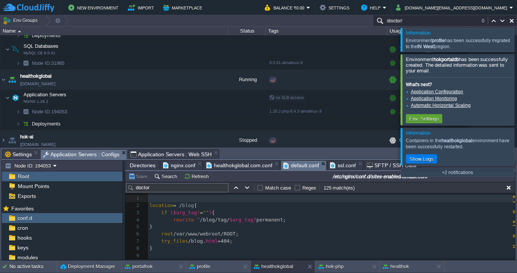
click at [235, 168] on span "healthokglobal.com.conf" at bounding box center [239, 165] width 66 height 9
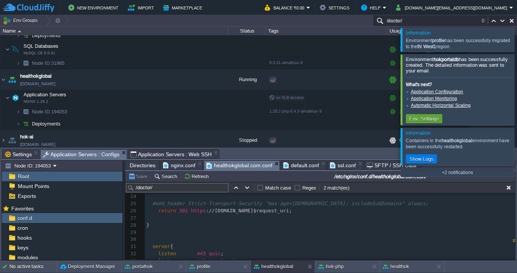
scroll to position [196, 0]
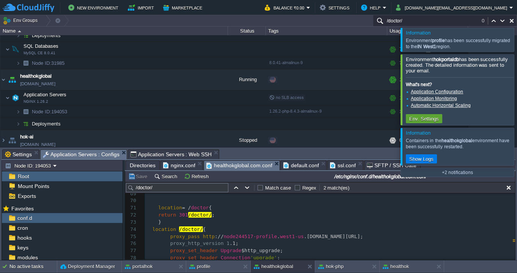
click at [228, 215] on pre "return 301 /doctor/ ;" at bounding box center [330, 215] width 370 height 7
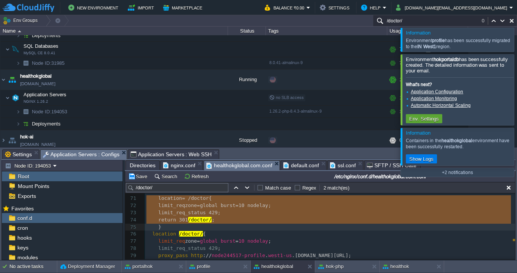
drag, startPoint x: 147, startPoint y: 198, endPoint x: 150, endPoint y: 231, distance: 32.3
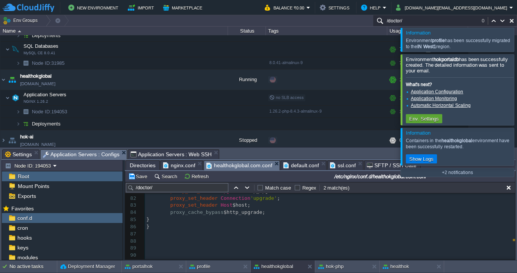
type textarea "location = /doctor { limit_req zone=global burst=10 nodelay; limit_req_status 4…"
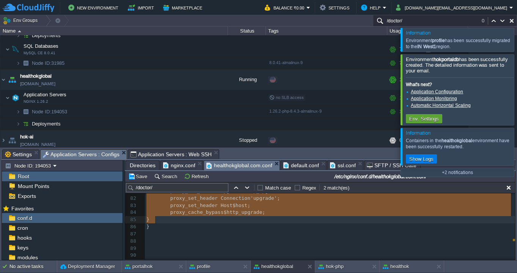
click at [304, 165] on span "default.conf" at bounding box center [301, 165] width 36 height 9
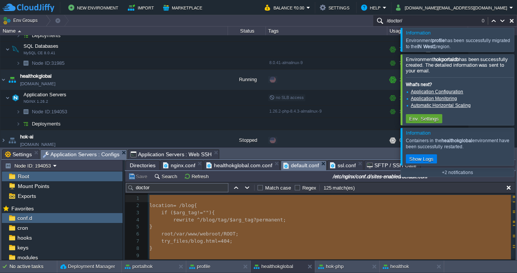
drag, startPoint x: 200, startPoint y: 243, endPoint x: 144, endPoint y: 188, distance: 79.4
type textarea "location = /blog { if ($arg_tag != "") { rewrite ^ /blog/tag/$arg_tag? permanen…"
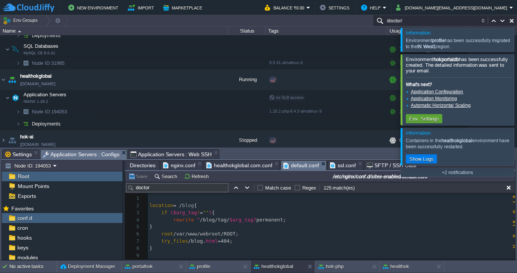
scroll to position [21, 0]
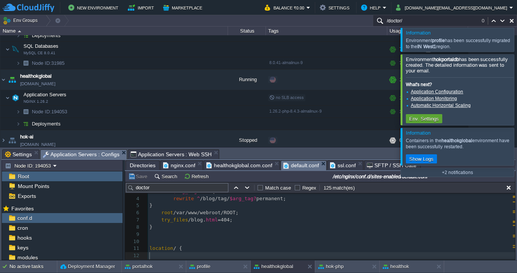
click at [169, 154] on span "Application Servers : Web SSH" at bounding box center [171, 154] width 82 height 9
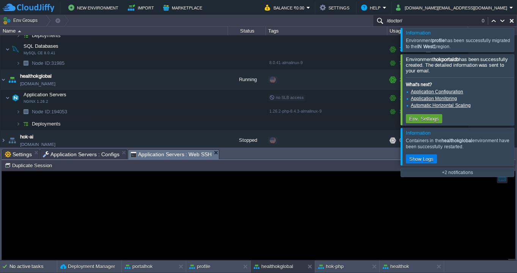
click at [91, 156] on span "Application Servers : Configs" at bounding box center [81, 154] width 77 height 9
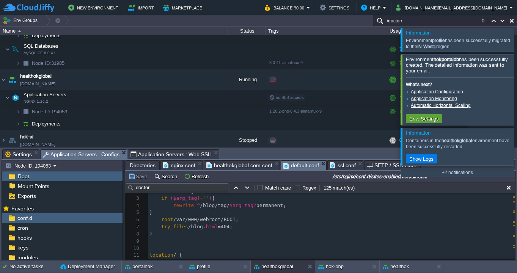
scroll to position [0, 0]
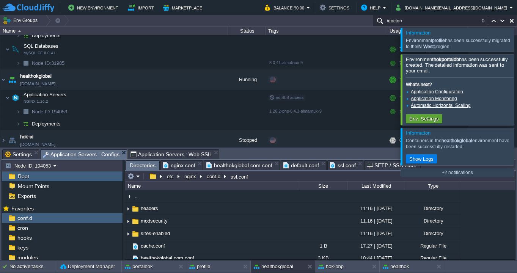
click at [144, 164] on span "Directories" at bounding box center [143, 165] width 26 height 9
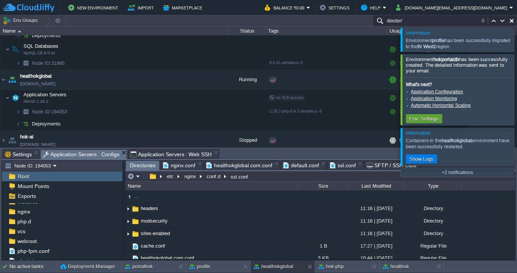
scroll to position [70, 0]
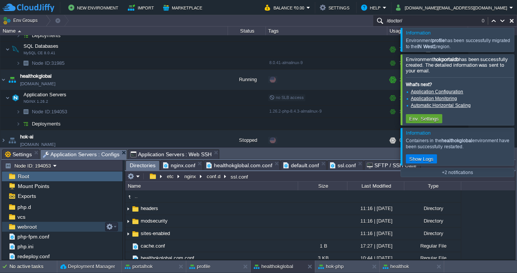
click at [24, 225] on span "webroot" at bounding box center [27, 226] width 22 height 7
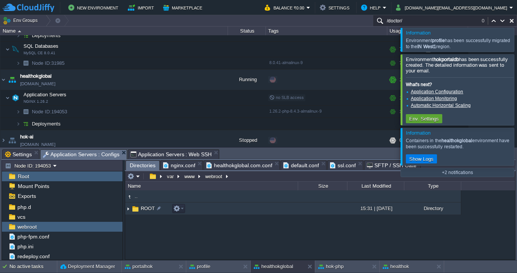
click at [148, 208] on span "ROOT" at bounding box center [148, 208] width 16 height 6
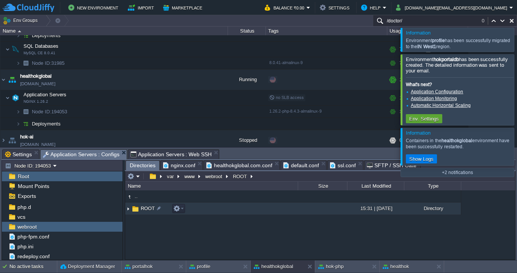
click at [148, 208] on span "ROOT" at bounding box center [148, 208] width 16 height 6
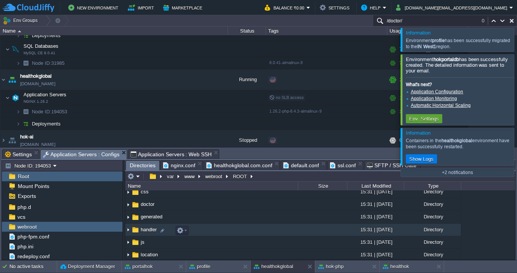
scroll to position [82, 0]
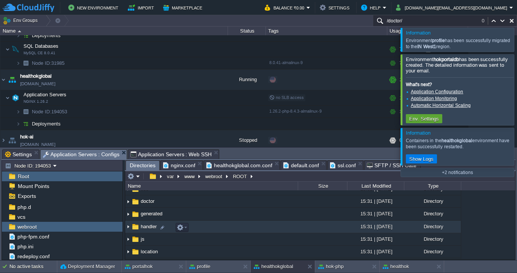
click at [134, 229] on img at bounding box center [135, 227] width 8 height 8
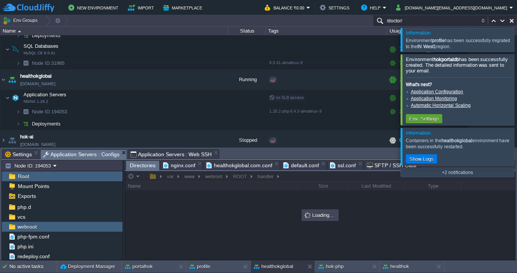
scroll to position [0, 0]
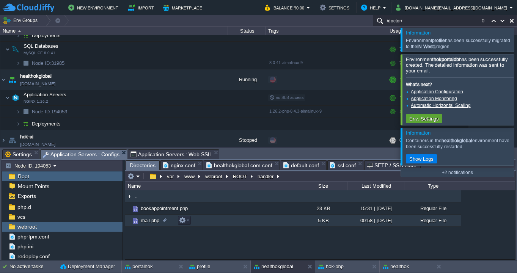
click at [145, 223] on span "mail.php" at bounding box center [150, 220] width 21 height 6
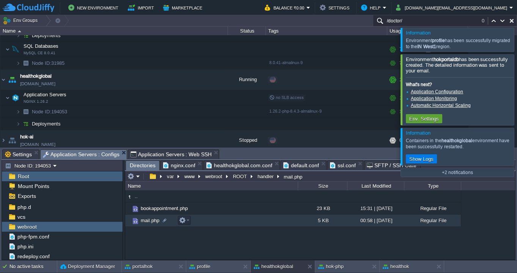
click at [145, 223] on span "mail.php" at bounding box center [150, 220] width 21 height 6
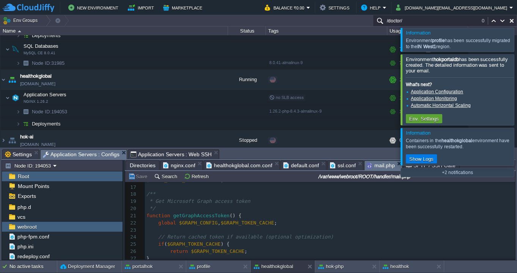
scroll to position [180, 0]
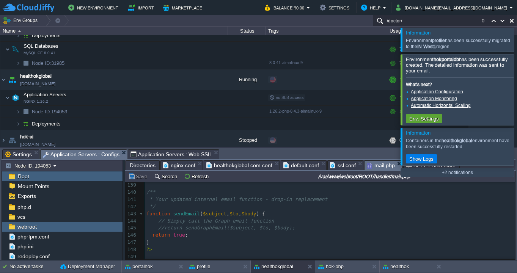
click at [152, 233] on div "149 <?php 115 'method' => 'POST' , 116 'content' => json_encode ( $emailData ) …" at bounding box center [330, 135] width 370 height 250
type textarea "//"
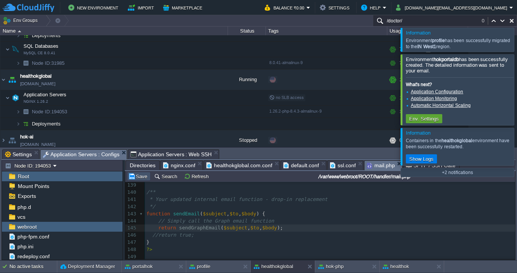
click at [144, 178] on button "Save" at bounding box center [138, 176] width 21 height 7
click at [147, 95] on button "button" at bounding box center [148, 97] width 7 height 7
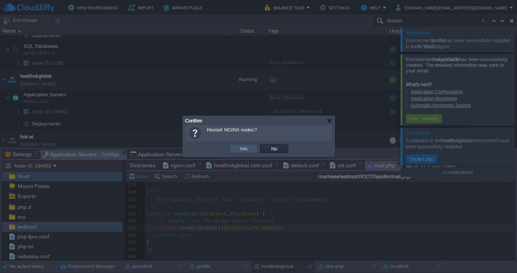
click at [240, 149] on button "Yes" at bounding box center [243, 148] width 13 height 7
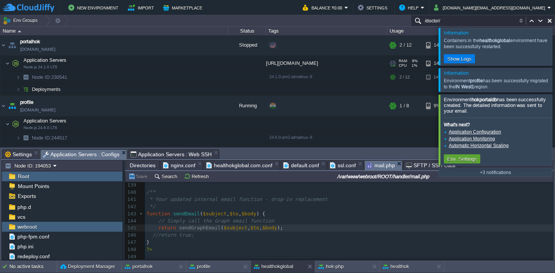
scroll to position [498, 0]
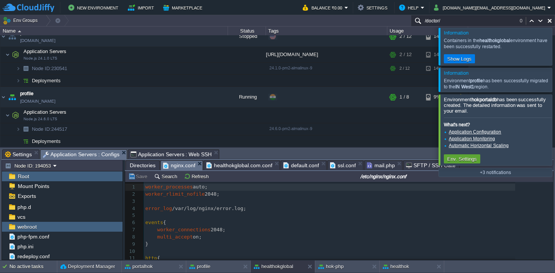
click at [183, 167] on span "nginx.conf" at bounding box center [179, 165] width 32 height 9
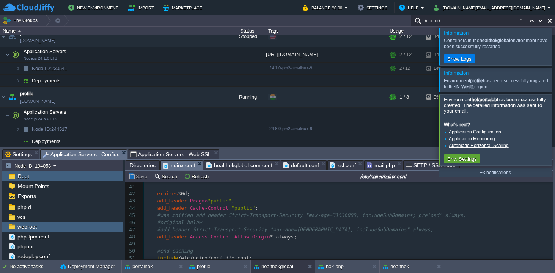
scroll to position [301, 0]
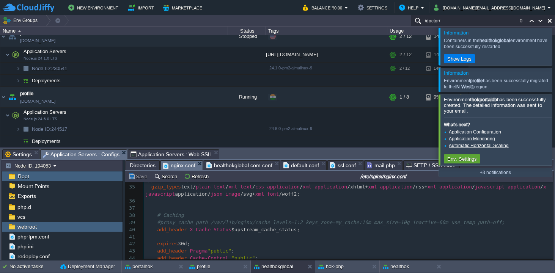
click at [245, 166] on span "healthokglobal.com.conf" at bounding box center [239, 165] width 66 height 9
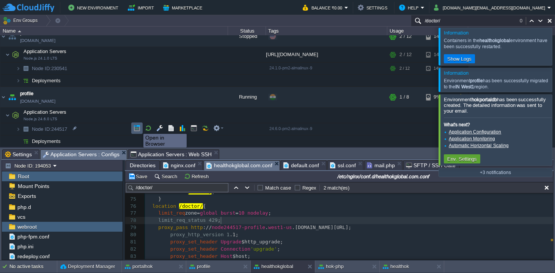
click at [138, 127] on button "button" at bounding box center [136, 128] width 7 height 7
click at [292, 229] on div "64 # include /etc/nginx/aliases.conf; 65 include /etc/nginx/conf.d/ sites-enabl…" at bounding box center [349, 249] width 408 height 264
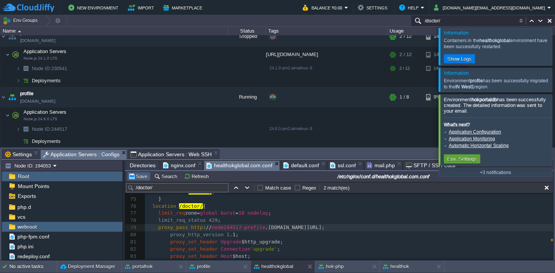
click at [144, 181] on td "Save" at bounding box center [139, 176] width 24 height 9
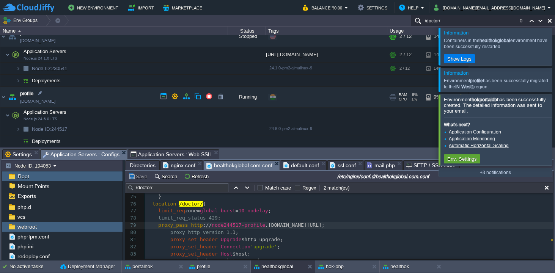
click at [46, 100] on link "[DOMAIN_NAME]" at bounding box center [37, 101] width 35 height 8
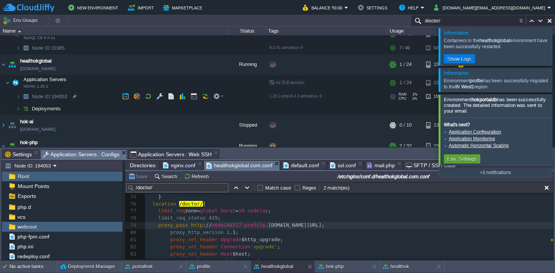
scroll to position [88, 0]
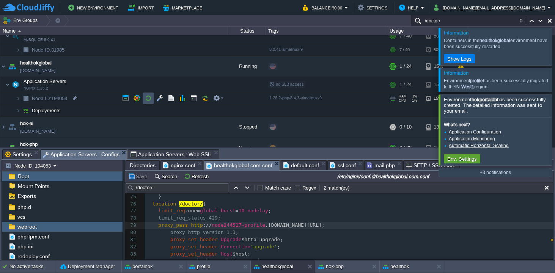
click at [149, 100] on button "button" at bounding box center [148, 98] width 7 height 7
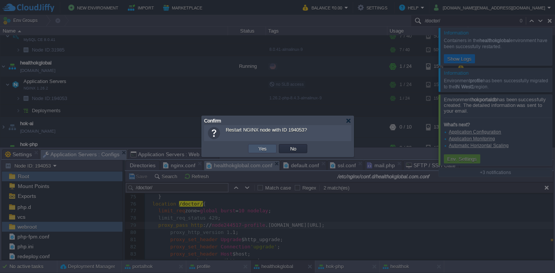
click at [264, 151] on button "Yes" at bounding box center [262, 148] width 13 height 7
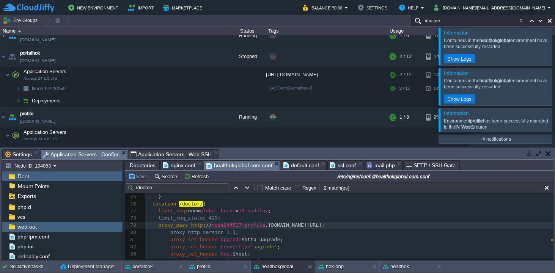
scroll to position [498, 0]
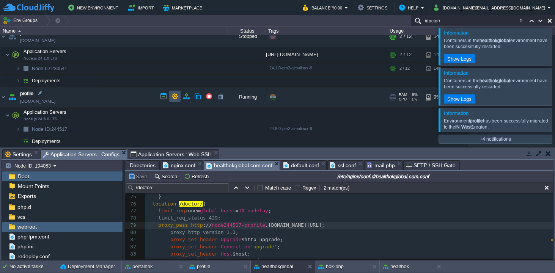
click at [176, 96] on button "button" at bounding box center [174, 96] width 7 height 7
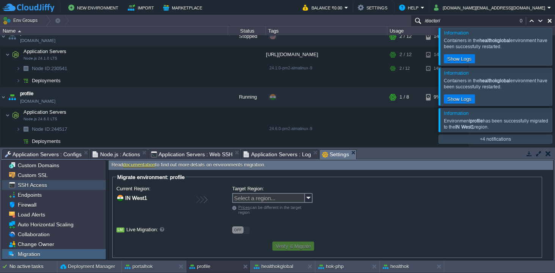
click at [42, 185] on span "SSH Access" at bounding box center [32, 185] width 32 height 7
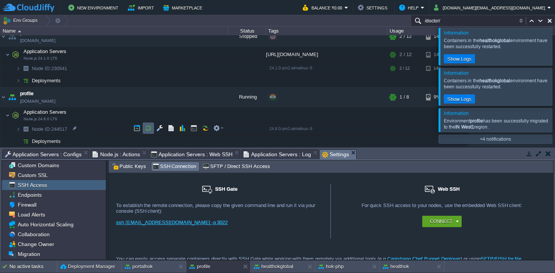
click at [150, 125] on button "button" at bounding box center [148, 128] width 7 height 7
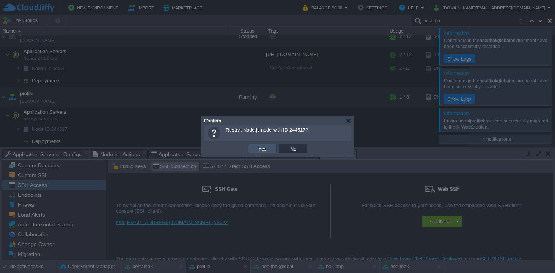
click at [257, 147] on button "Yes" at bounding box center [262, 148] width 13 height 7
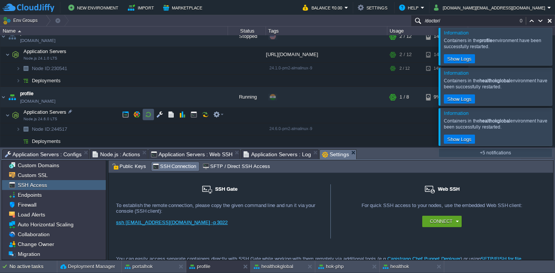
click at [147, 115] on button "button" at bounding box center [148, 114] width 7 height 7
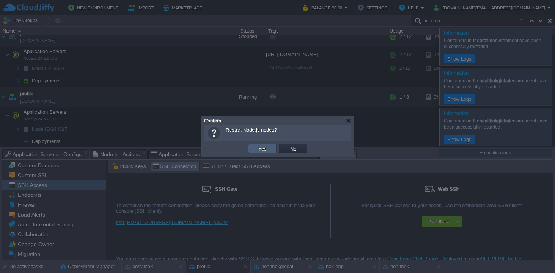
click at [261, 148] on button "Yes" at bounding box center [262, 148] width 13 height 7
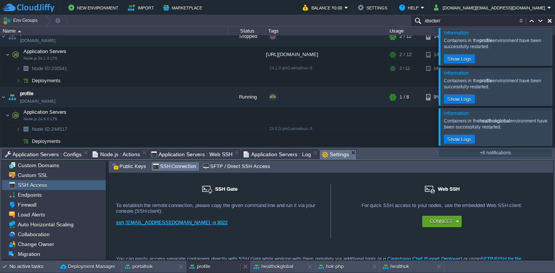
click at [205, 267] on button "profile" at bounding box center [199, 267] width 21 height 8
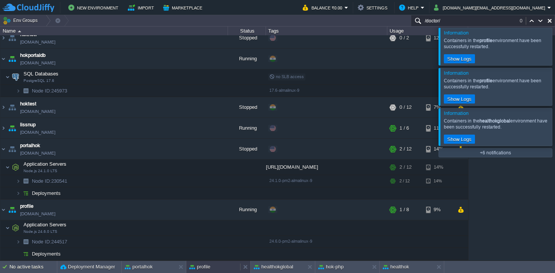
scroll to position [385, 0]
click at [205, 267] on button "profile" at bounding box center [199, 267] width 21 height 8
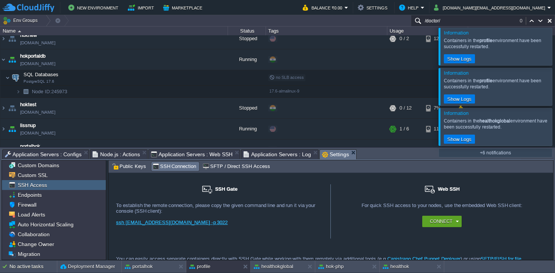
click at [62, 152] on span "Application Servers : Configs" at bounding box center [43, 154] width 77 height 9
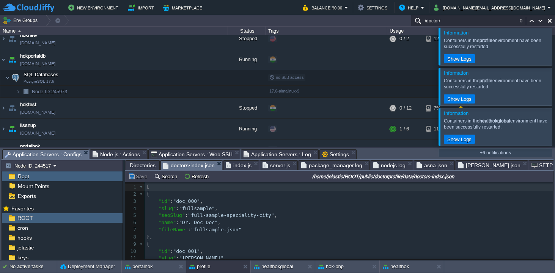
click at [144, 167] on span "Directories" at bounding box center [143, 165] width 26 height 9
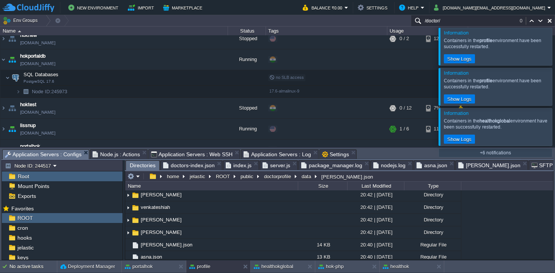
scroll to position [201, 0]
click at [220, 175] on button "ROOT" at bounding box center [223, 176] width 17 height 7
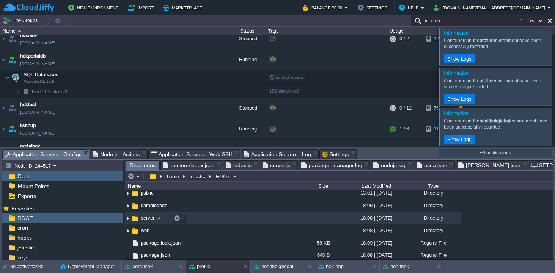
scroll to position [28, 0]
click at [129, 218] on img at bounding box center [128, 218] width 6 height 12
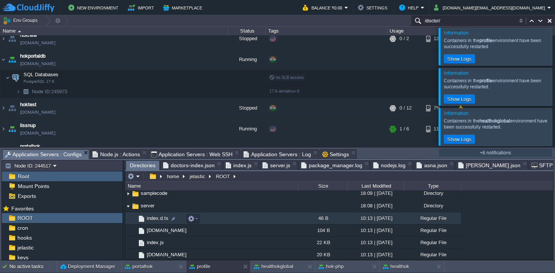
scroll to position [37, 0]
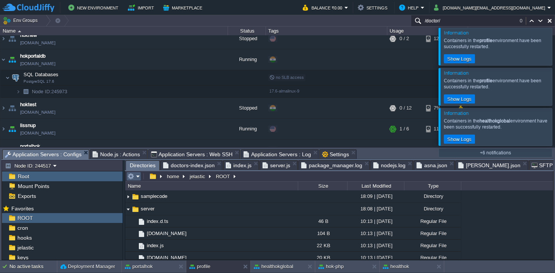
click at [140, 177] on em at bounding box center [133, 176] width 13 height 7
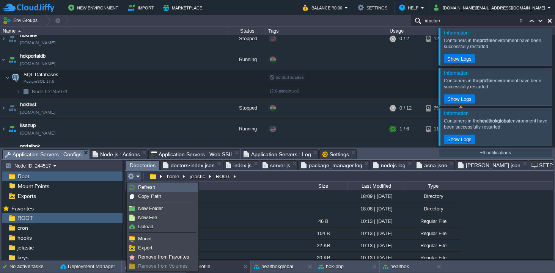
click at [147, 185] on span "Refresh" at bounding box center [146, 187] width 17 height 6
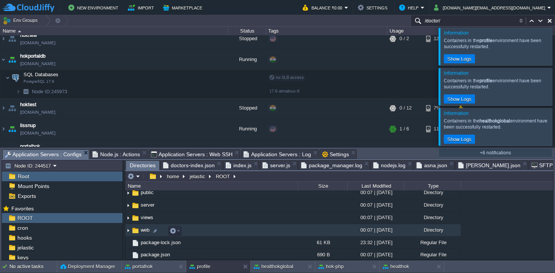
scroll to position [41, 0]
click at [130, 231] on img at bounding box center [128, 231] width 6 height 12
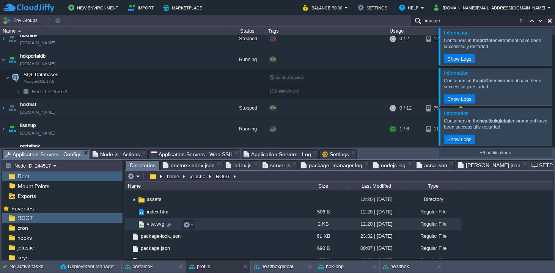
scroll to position [85, 0]
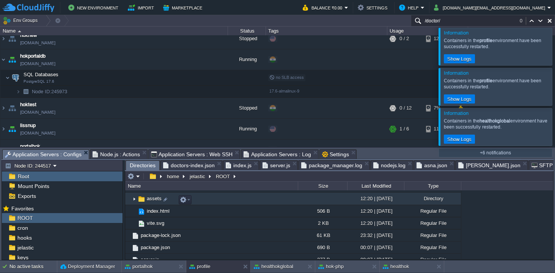
click at [134, 200] on img at bounding box center [134, 199] width 6 height 12
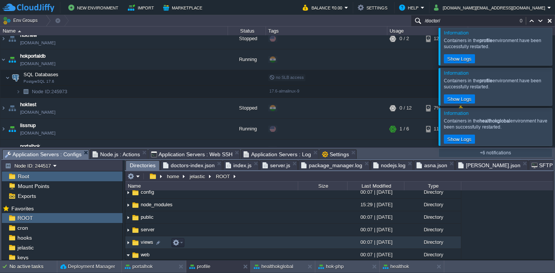
scroll to position [17, 0]
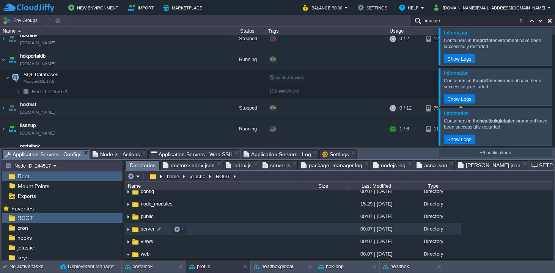
click at [130, 231] on img at bounding box center [128, 229] width 6 height 12
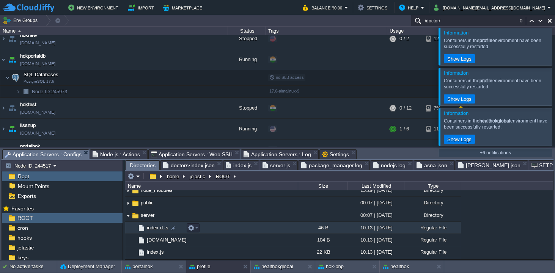
scroll to position [27, 0]
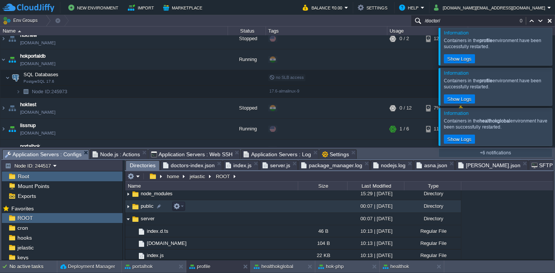
click at [127, 207] on img at bounding box center [128, 207] width 6 height 12
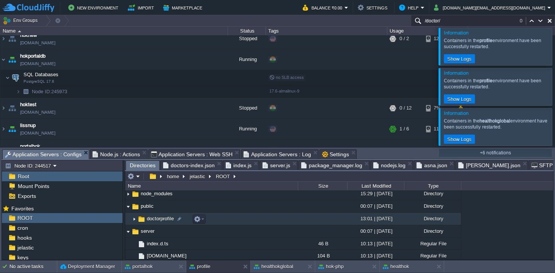
click at [137, 219] on img at bounding box center [134, 219] width 6 height 12
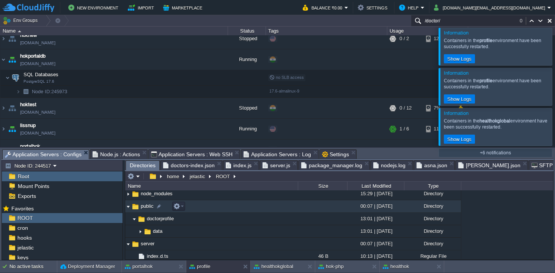
click at [130, 207] on img at bounding box center [128, 207] width 6 height 12
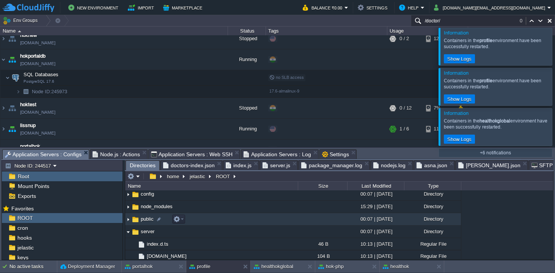
scroll to position [0, 0]
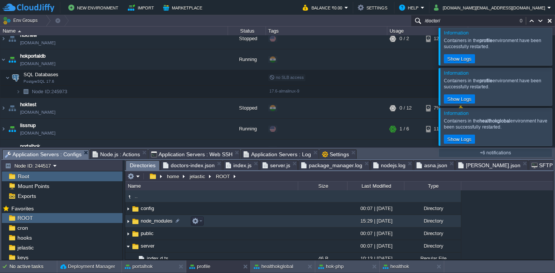
click at [128, 221] on img at bounding box center [128, 221] width 6 height 12
click at [129, 222] on img at bounding box center [128, 221] width 6 height 12
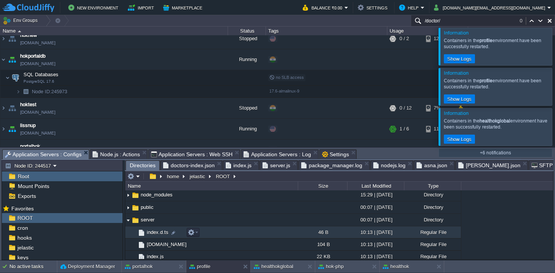
scroll to position [22, 0]
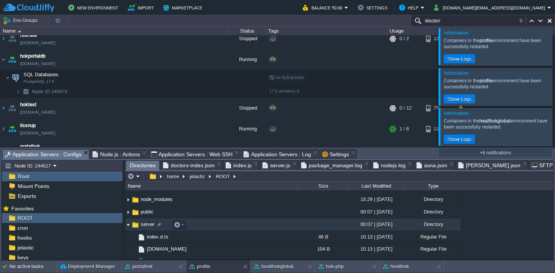
click at [129, 226] on img at bounding box center [128, 225] width 6 height 12
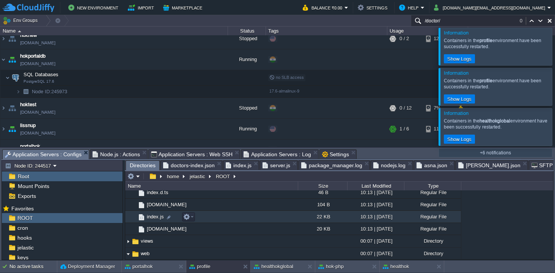
scroll to position [72, 0]
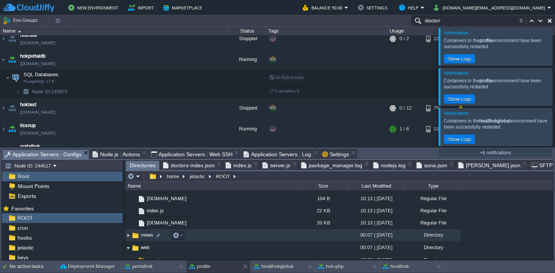
click at [130, 236] on img at bounding box center [128, 235] width 6 height 12
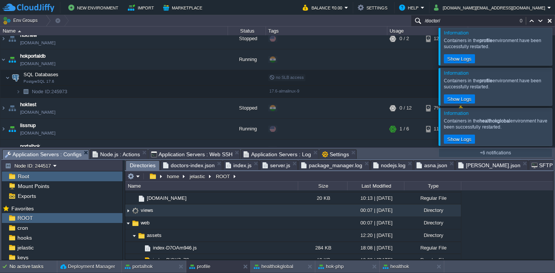
scroll to position [101, 0]
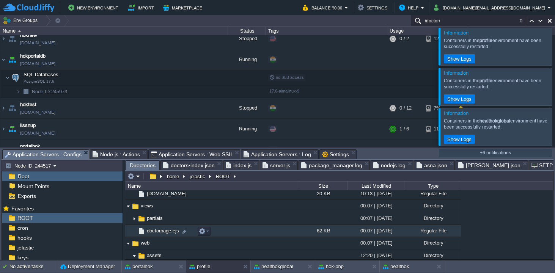
click at [160, 233] on span "doctorpage.ejs" at bounding box center [163, 231] width 35 height 6
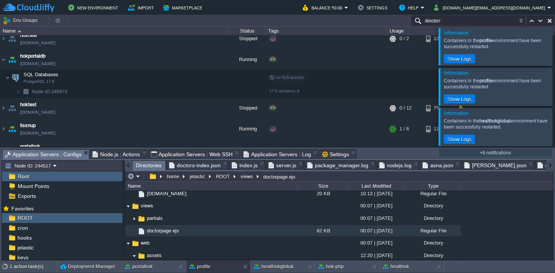
click at [149, 166] on span "Directories" at bounding box center [149, 165] width 26 height 9
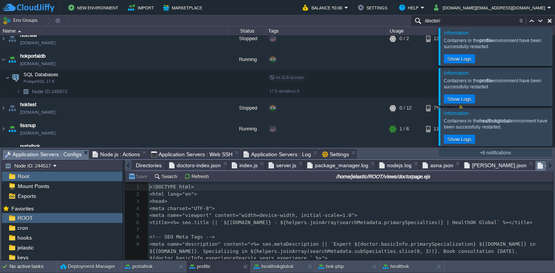
scroll to position [0, 5]
click at [517, 166] on span "doctorpage.ejs" at bounding box center [555, 165] width 43 height 9
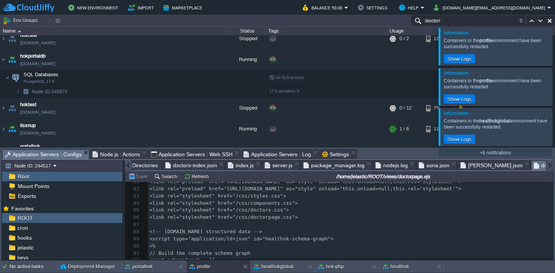
scroll to position [3080, 0]
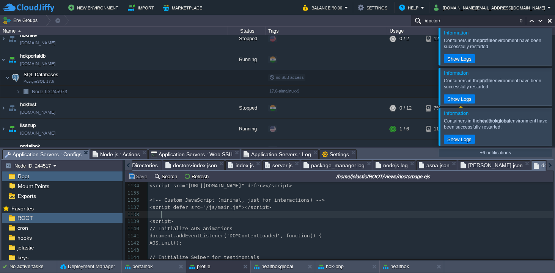
click at [419, 215] on pre at bounding box center [350, 214] width 405 height 7
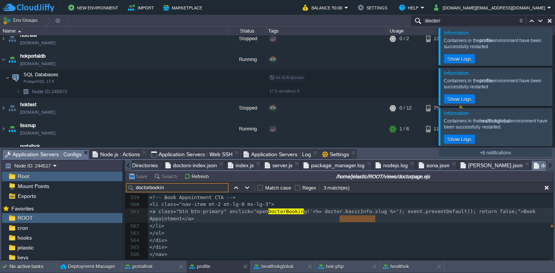
type input "doctorbookin"
type textarea "DoctorBookin"
type textarea "openDoctorBooking"
click at [209, 189] on input "doctorbookin" at bounding box center [177, 187] width 102 height 9
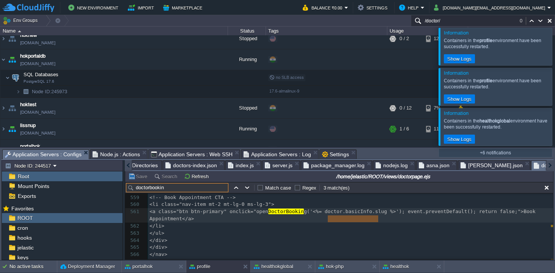
paste input "openDoctorBooking"
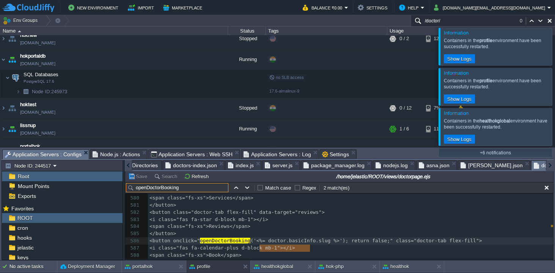
type input "openDoctorBooking"
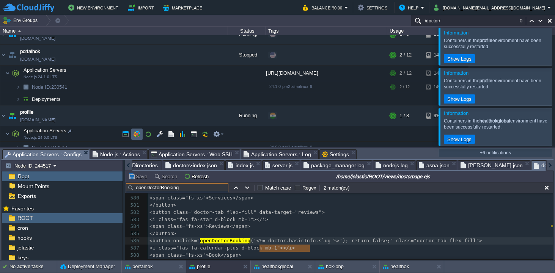
scroll to position [481, 0]
click at [152, 132] on td at bounding box center [148, 131] width 11 height 11
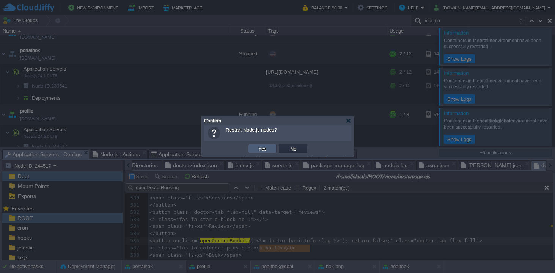
click at [263, 153] on td "Yes" at bounding box center [262, 148] width 28 height 9
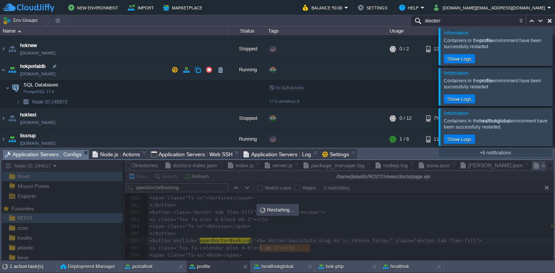
scroll to position [371, 0]
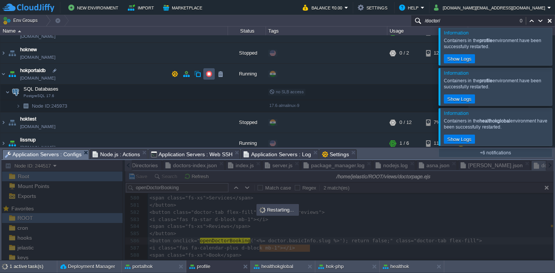
click at [209, 75] on button "button" at bounding box center [209, 74] width 7 height 7
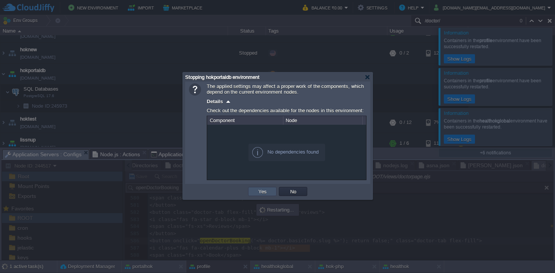
click at [263, 189] on button "Yes" at bounding box center [262, 191] width 13 height 7
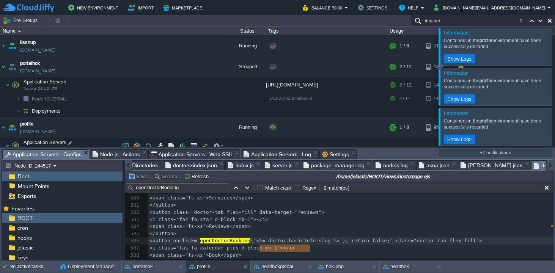
scroll to position [485, 0]
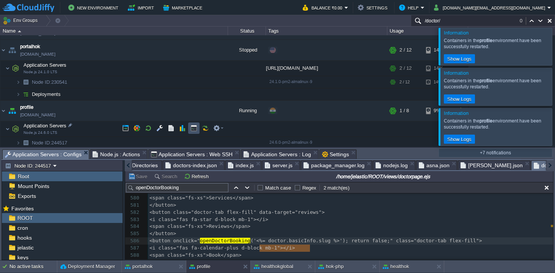
click at [195, 129] on button "button" at bounding box center [193, 128] width 7 height 7
click at [191, 128] on button "button" at bounding box center [193, 128] width 7 height 7
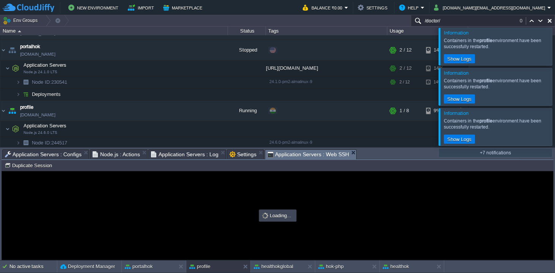
scroll to position [0, 0]
type input "#000000"
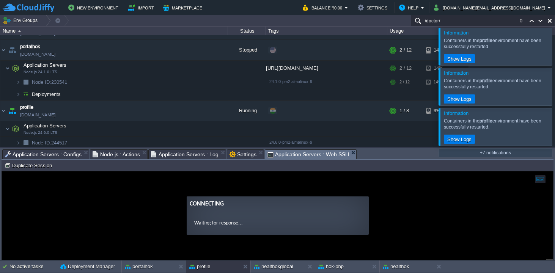
click at [162, 188] on guac-modal "Connecting Waiting for response..." at bounding box center [277, 215] width 551 height 88
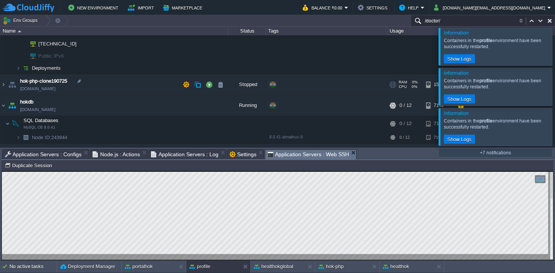
scroll to position [248, 0]
click at [209, 105] on button "button" at bounding box center [209, 105] width 7 height 7
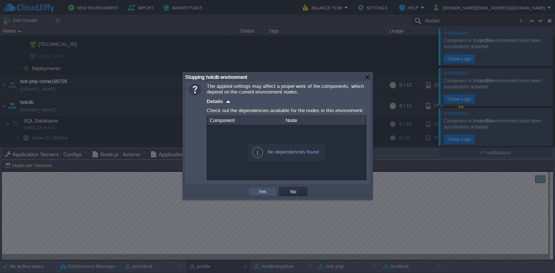
click at [262, 193] on button "Yes" at bounding box center [262, 191] width 13 height 7
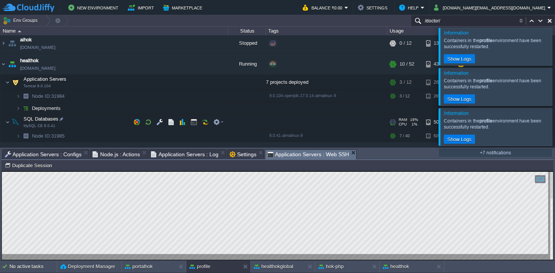
scroll to position [0, 0]
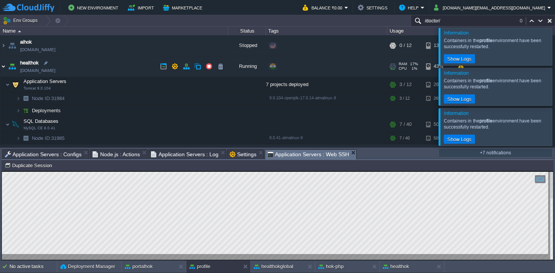
click at [3, 65] on img at bounding box center [3, 66] width 6 height 20
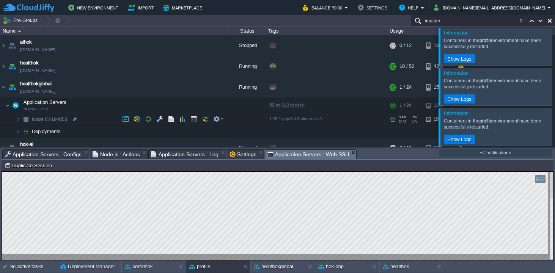
click at [62, 119] on span "Node ID: 194053" at bounding box center [49, 119] width 37 height 6
type input "194053"
click at [424, 6] on em "Help" at bounding box center [411, 7] width 25 height 9
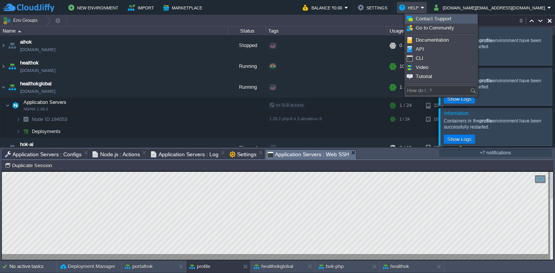
click at [436, 18] on span "Contact Support" at bounding box center [434, 19] width 36 height 6
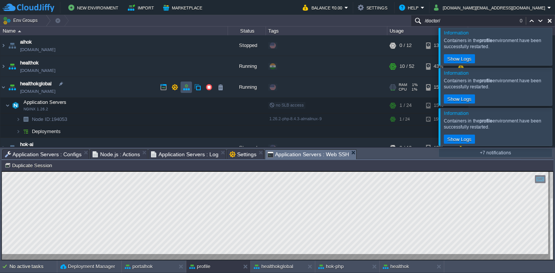
click at [184, 88] on button "button" at bounding box center [186, 87] width 7 height 7
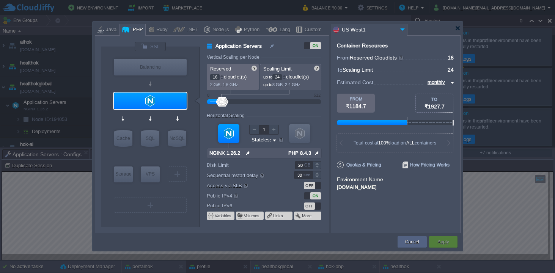
click at [403, 29] on img at bounding box center [402, 29] width 9 height 10
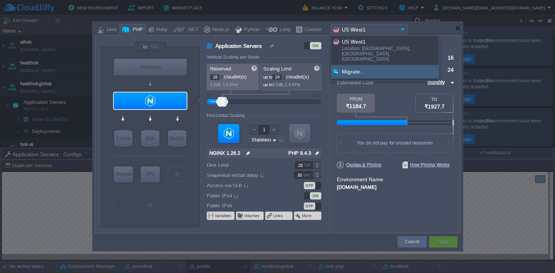
click at [352, 65] on div "Migrate..." at bounding box center [384, 71] width 107 height 13
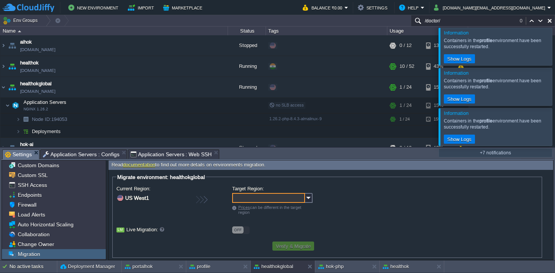
click at [264, 200] on input "Target Region:" at bounding box center [268, 198] width 73 height 10
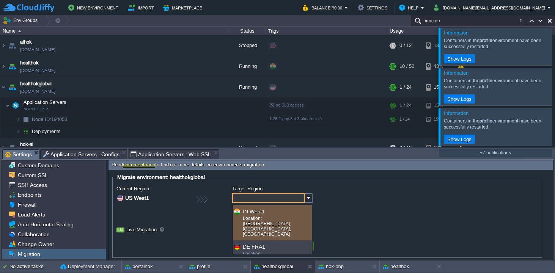
click at [260, 212] on div "IN West1" at bounding box center [277, 211] width 68 height 9
type input "IN West1"
